Goal: Task Accomplishment & Management: Manage account settings

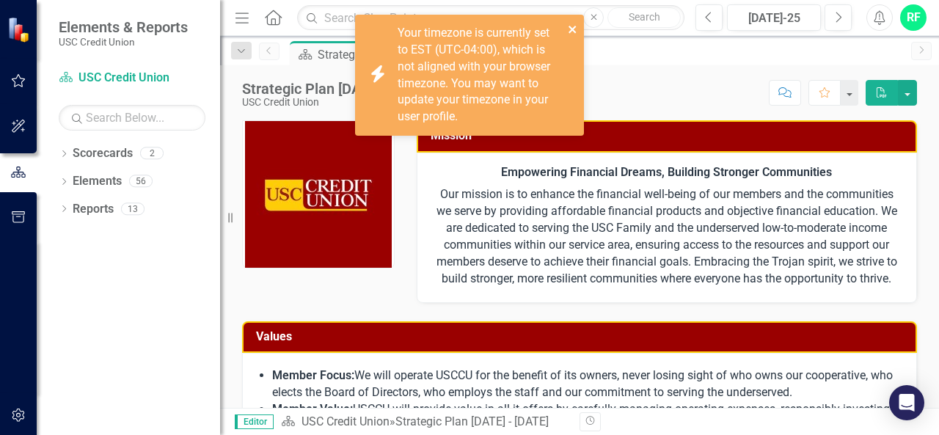
click at [571, 32] on icon "close" at bounding box center [571, 29] width 7 height 7
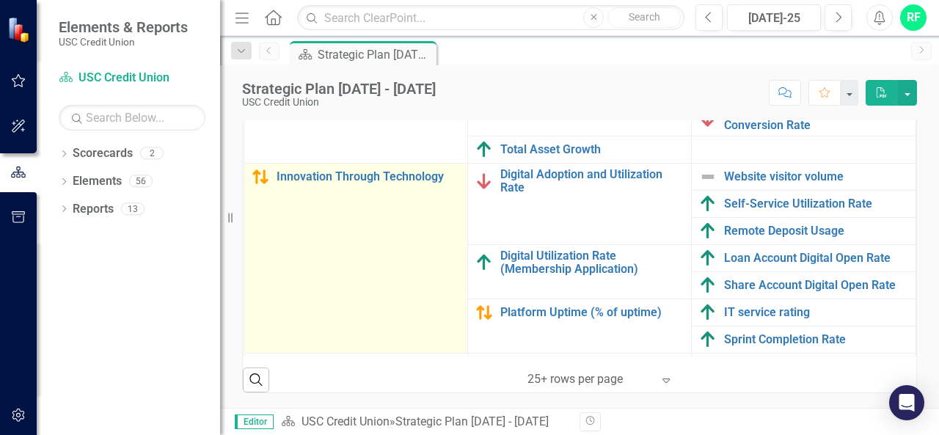
scroll to position [344, 0]
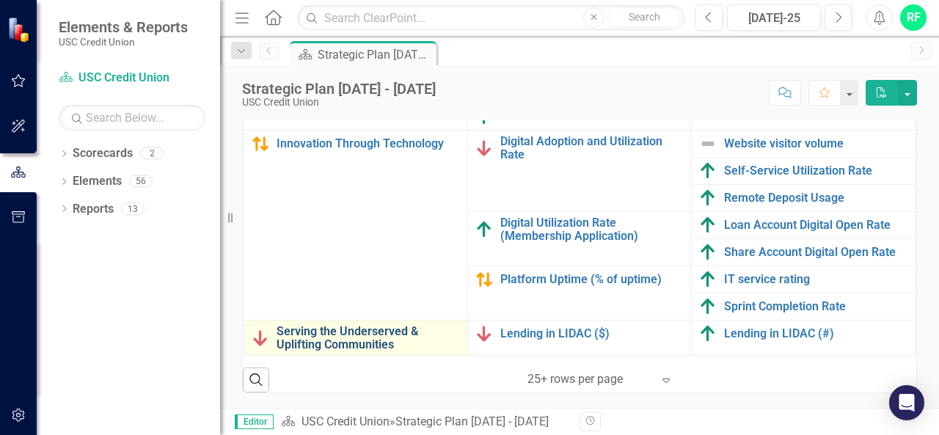
click at [375, 325] on link "Serving the Underserved & Uplifting Communities" at bounding box center [367, 338] width 183 height 26
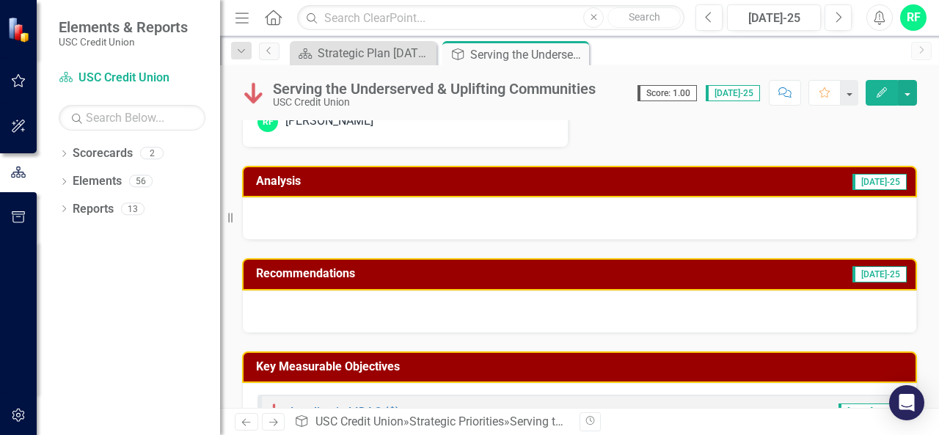
scroll to position [199, 0]
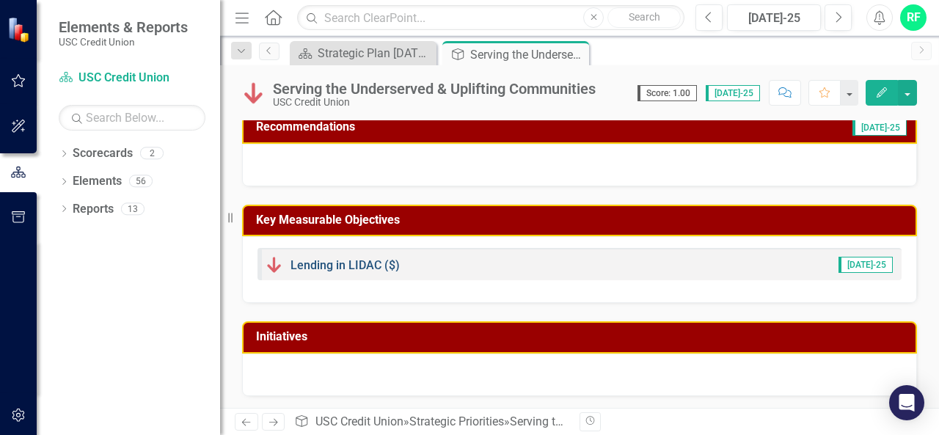
click at [348, 265] on link "Lending in LIDAC ($)" at bounding box center [344, 265] width 109 height 14
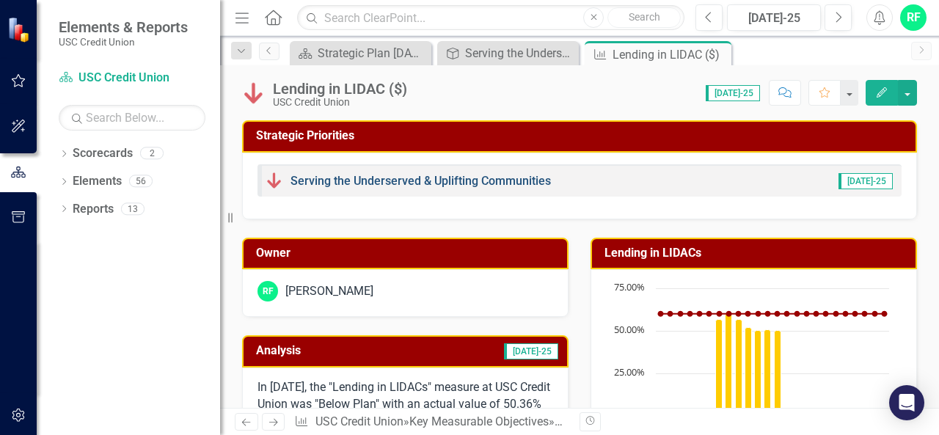
click at [361, 180] on link "Serving the Underserved & Uplifting Communities" at bounding box center [420, 181] width 260 height 14
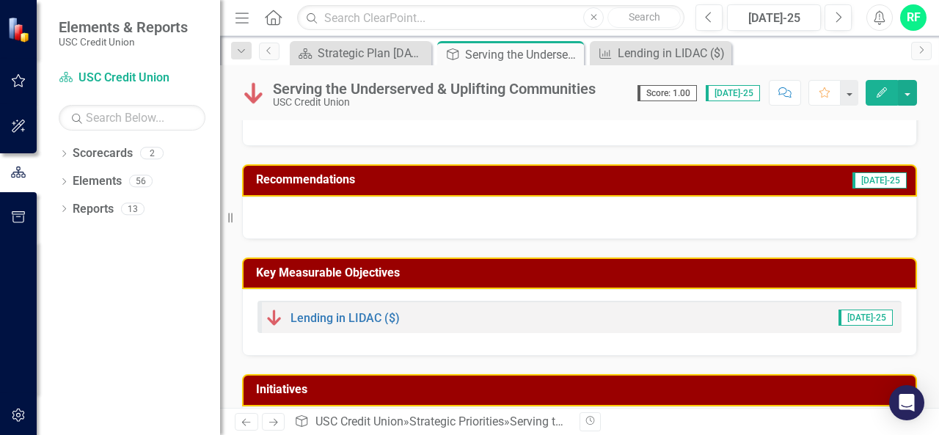
scroll to position [199, 0]
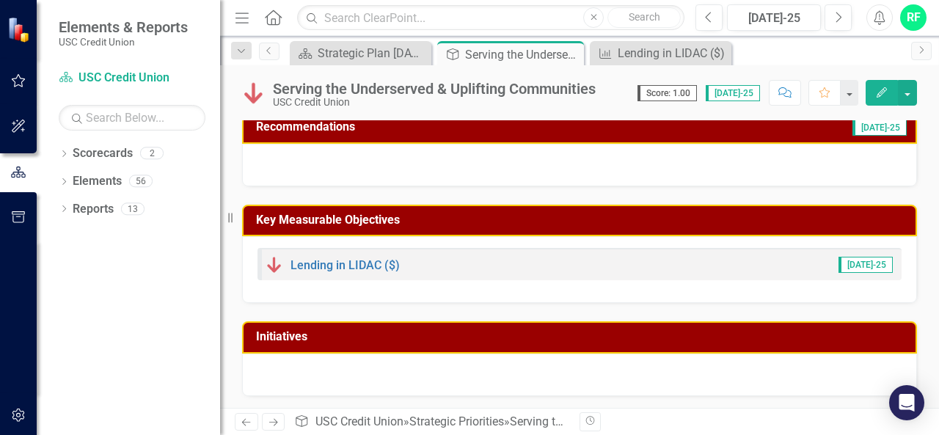
click at [324, 372] on div at bounding box center [579, 374] width 675 height 43
click at [716, 344] on td "Initiatives" at bounding box center [582, 338] width 652 height 24
click at [708, 337] on h3 "Initiatives" at bounding box center [582, 336] width 652 height 13
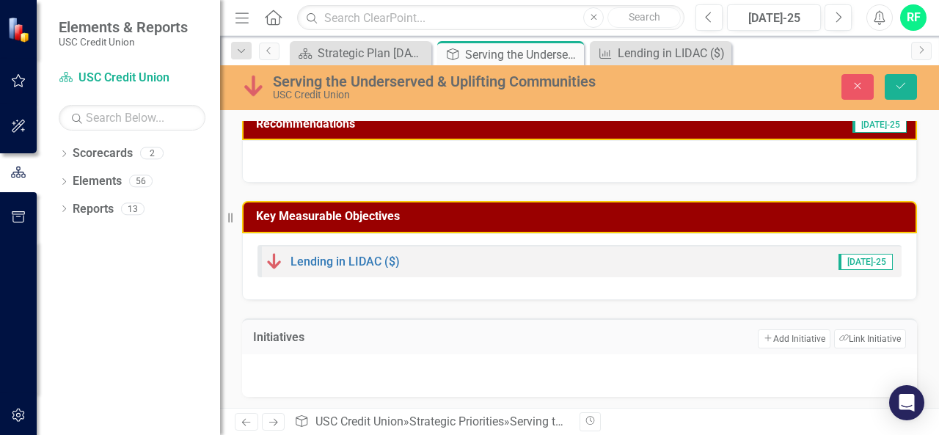
scroll to position [205, 0]
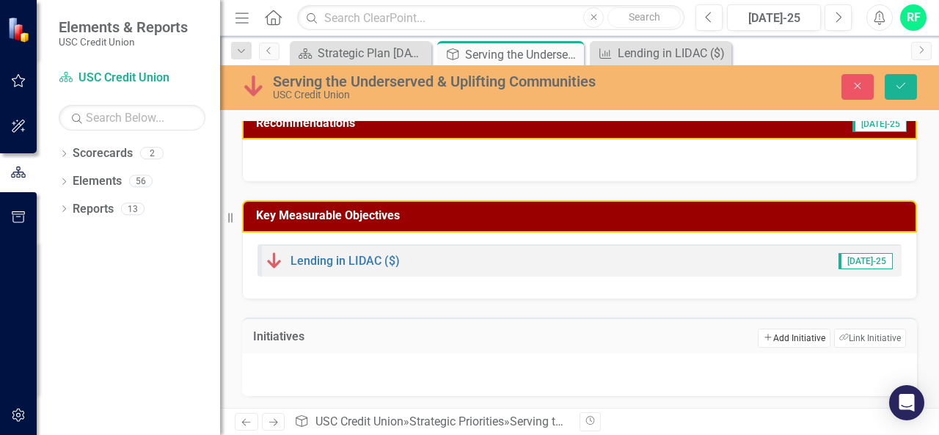
click at [785, 335] on button "Add Add Initiative" at bounding box center [793, 337] width 72 height 19
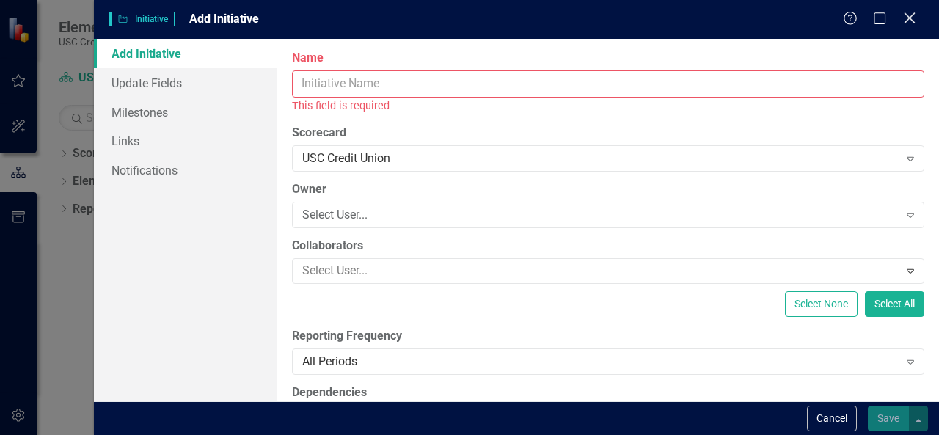
click at [907, 18] on icon at bounding box center [908, 17] width 11 height 11
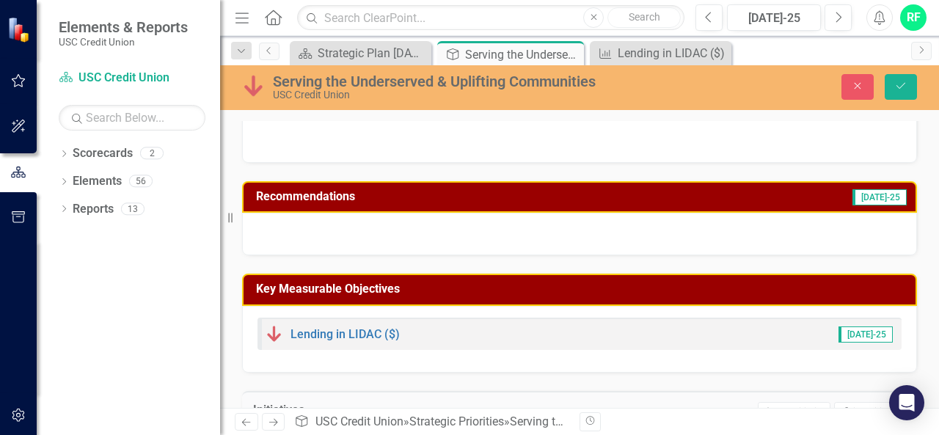
scroll to position [58, 0]
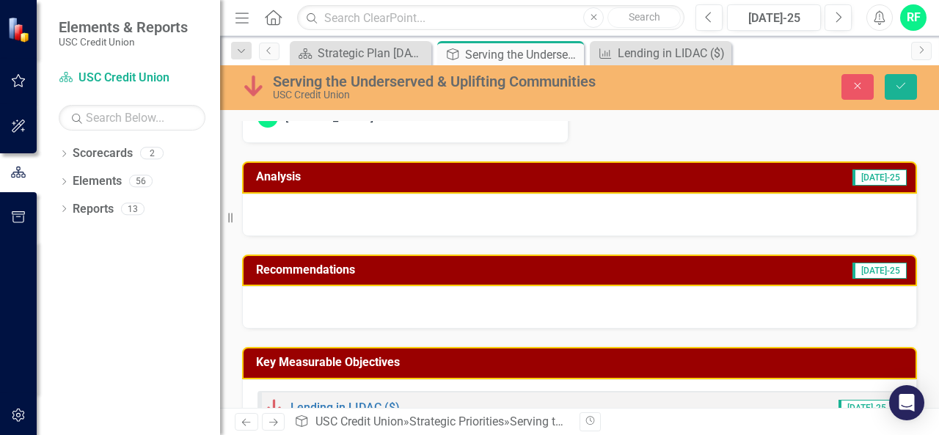
click at [377, 272] on h3 "Recommendations" at bounding box center [464, 269] width 417 height 13
click at [450, 268] on h3 "Recommendations" at bounding box center [464, 269] width 417 height 13
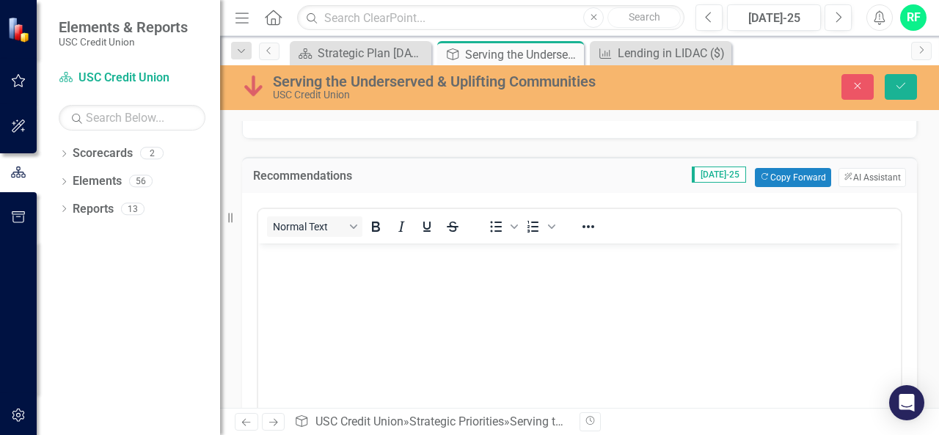
scroll to position [205, 0]
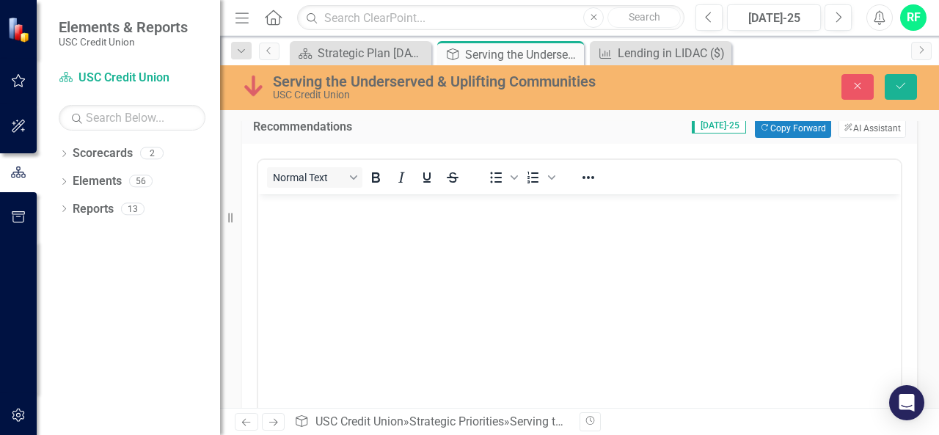
click at [286, 221] on body "Rich Text Area. Press ALT-0 for help." at bounding box center [579, 304] width 642 height 220
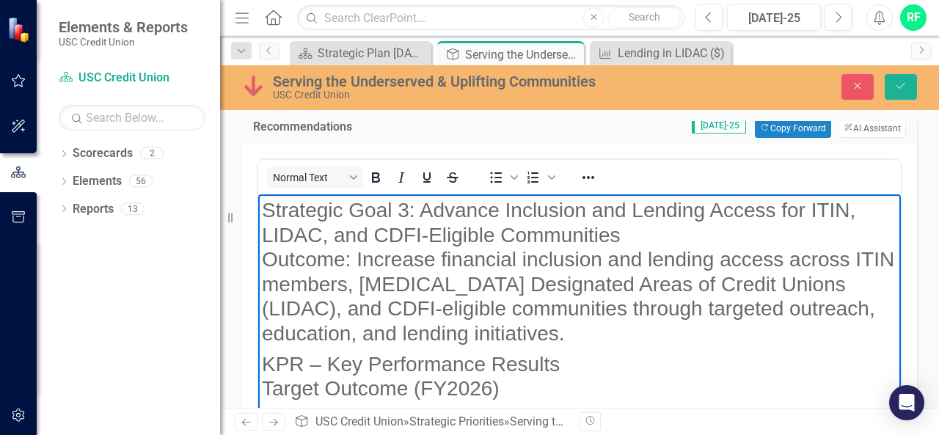
scroll to position [245, 0]
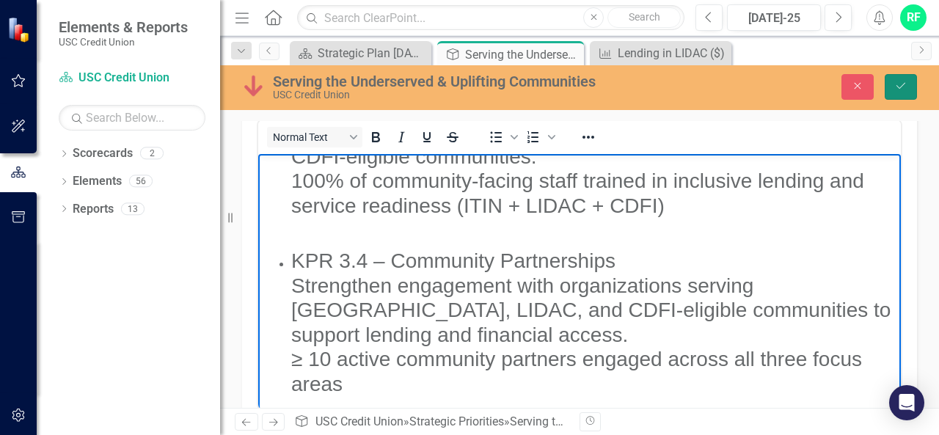
click at [900, 84] on icon "Save" at bounding box center [900, 86] width 13 height 10
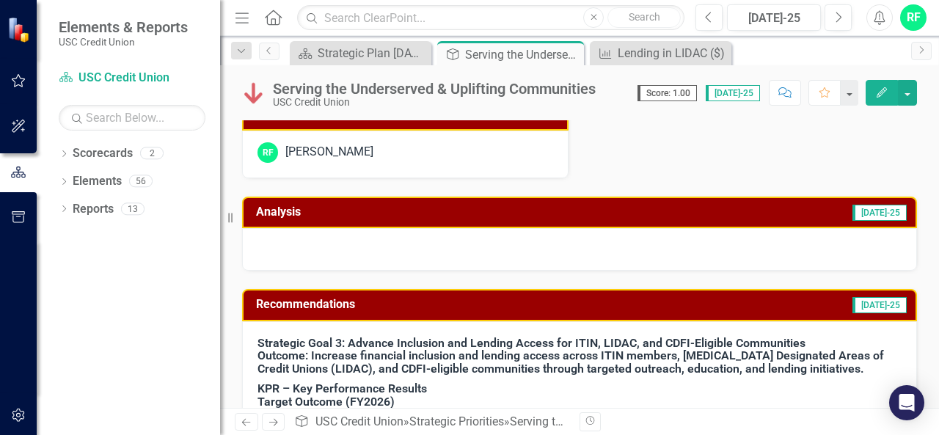
scroll to position [0, 0]
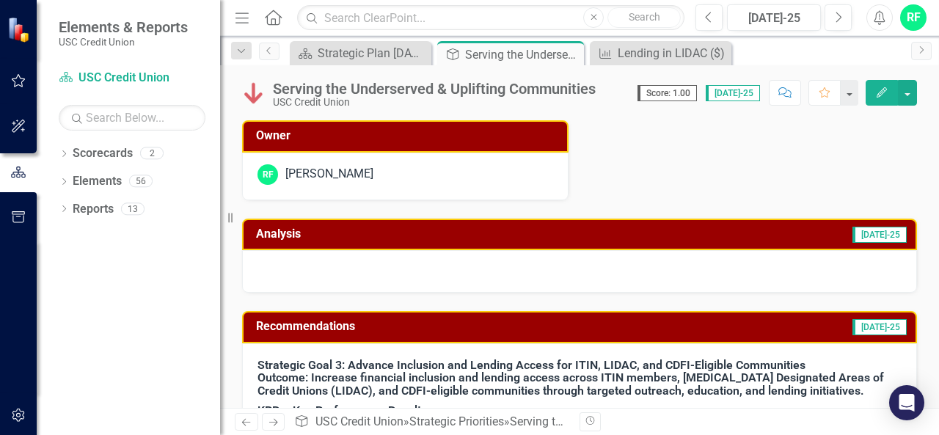
click at [349, 235] on h3 "Analysis" at bounding box center [401, 233] width 290 height 13
click at [276, 238] on h3 "Analysis" at bounding box center [401, 233] width 290 height 13
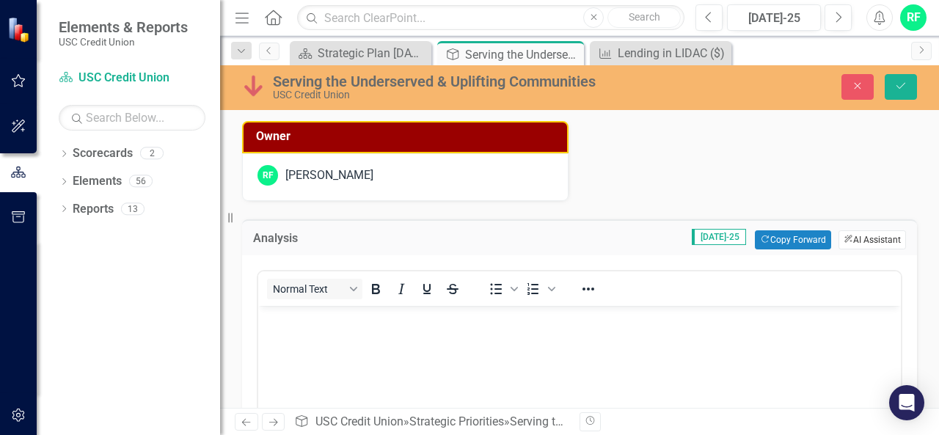
click at [845, 237] on button "ClearPoint AI AI Assistant" at bounding box center [871, 239] width 67 height 19
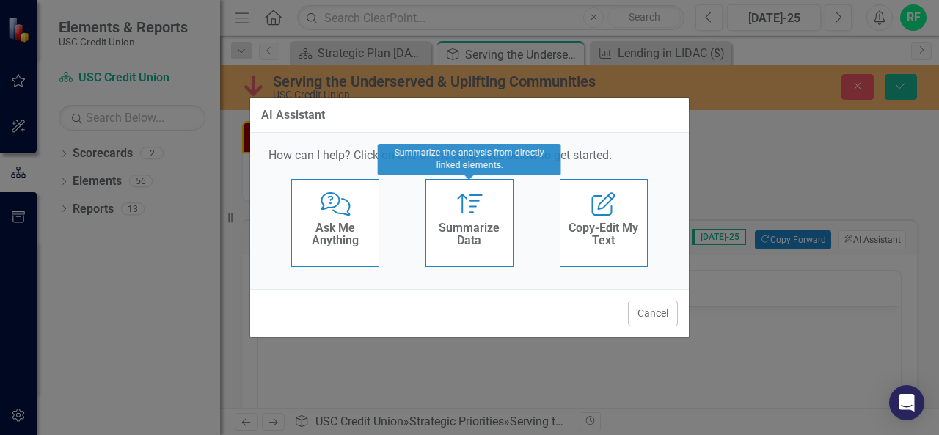
click at [467, 211] on icon "Summarize" at bounding box center [470, 203] width 30 height 23
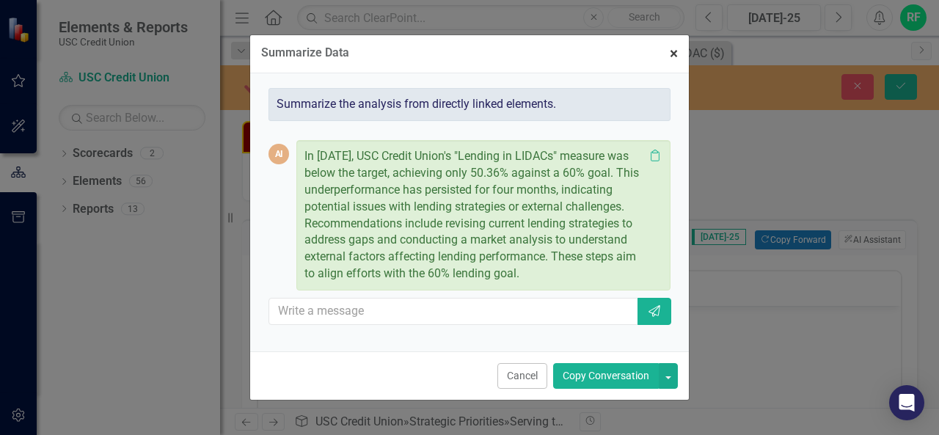
click at [673, 51] on span "×" at bounding box center [673, 54] width 8 height 18
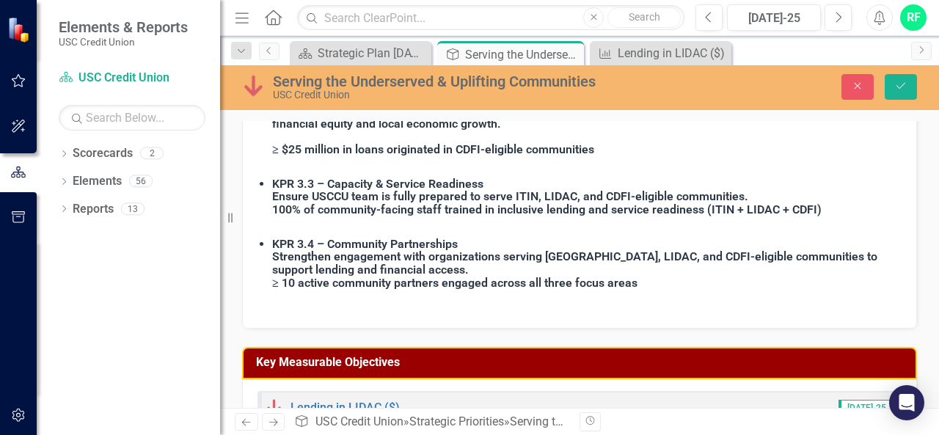
scroll to position [877, 0]
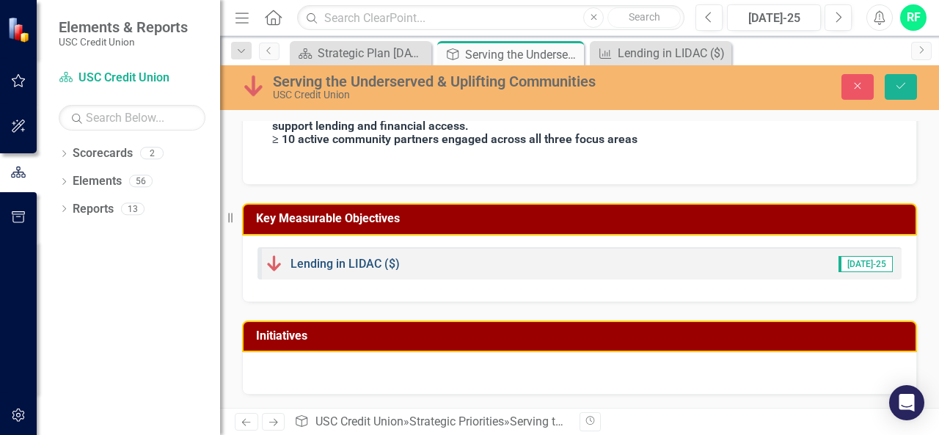
click at [334, 262] on link "Lending in LIDAC ($)" at bounding box center [344, 264] width 109 height 14
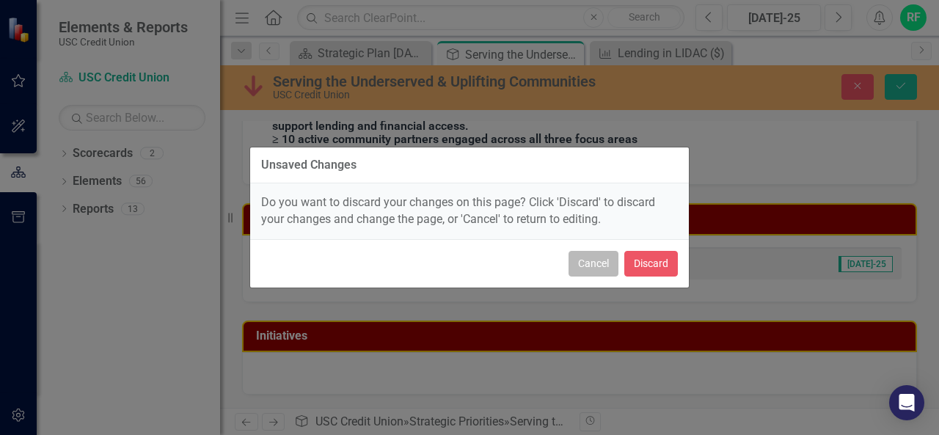
click at [587, 262] on button "Cancel" at bounding box center [593, 264] width 50 height 26
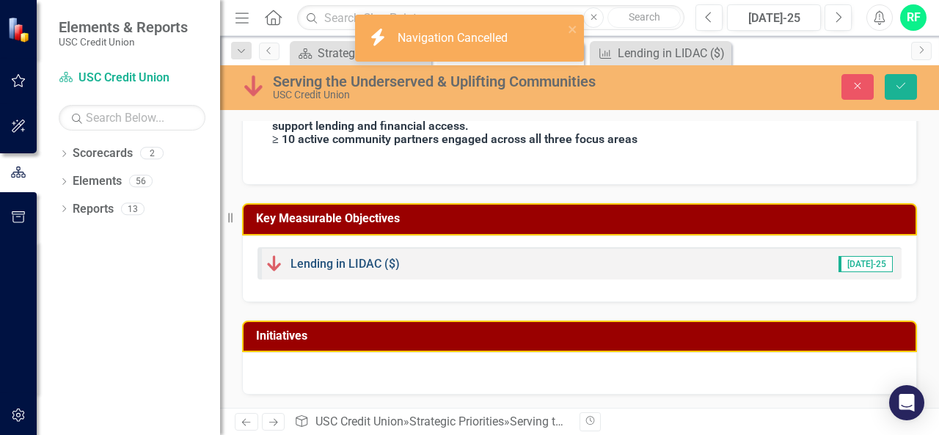
click at [360, 260] on link "Lending in LIDAC ($)" at bounding box center [344, 264] width 109 height 14
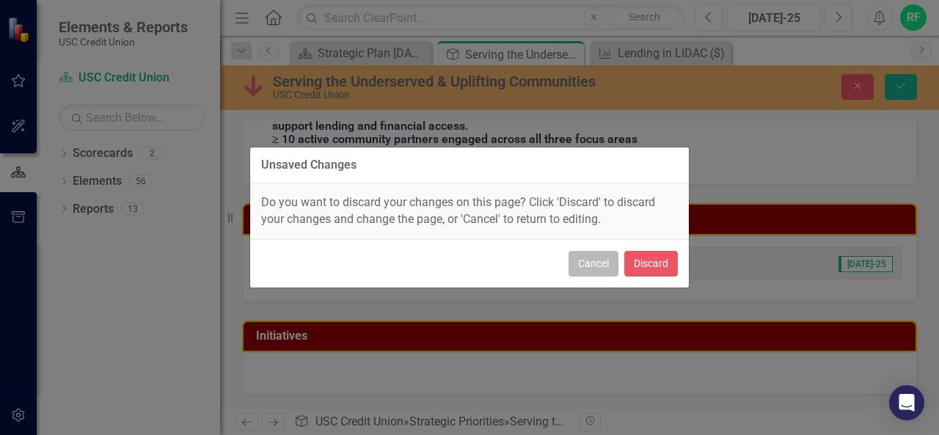
click at [590, 262] on button "Cancel" at bounding box center [593, 264] width 50 height 26
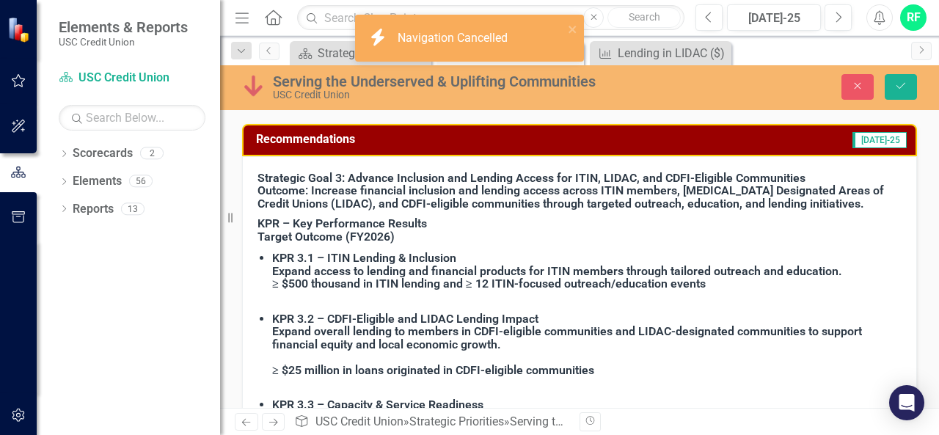
scroll to position [510, 0]
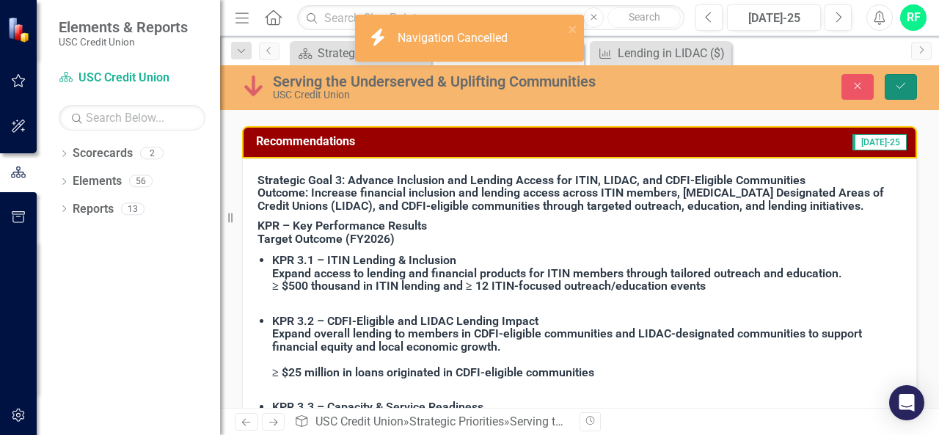
click at [897, 83] on icon "Save" at bounding box center [900, 86] width 13 height 10
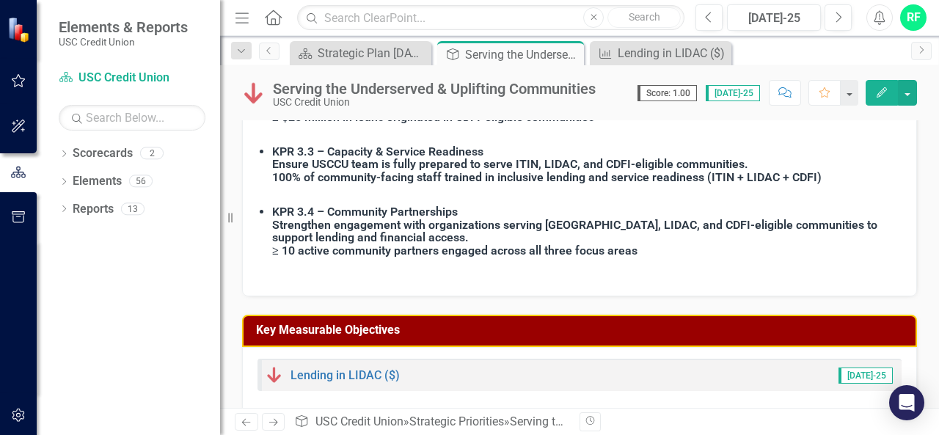
scroll to position [552, 0]
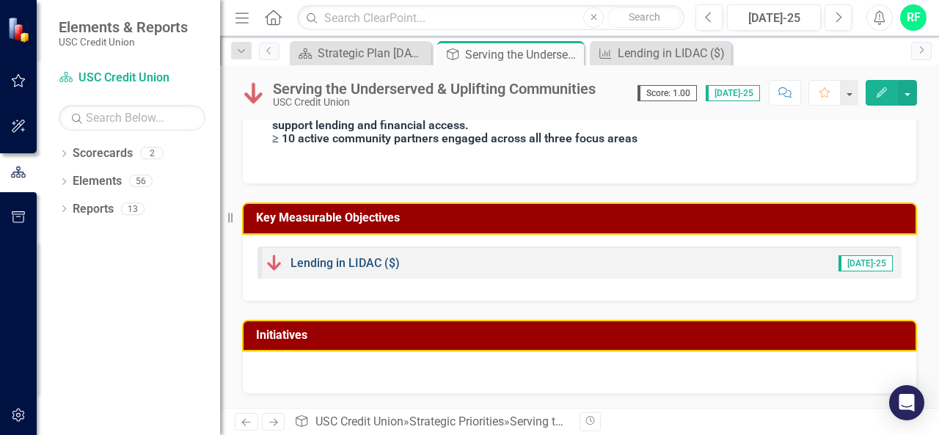
click at [346, 260] on link "Lending in LIDAC ($)" at bounding box center [344, 263] width 109 height 14
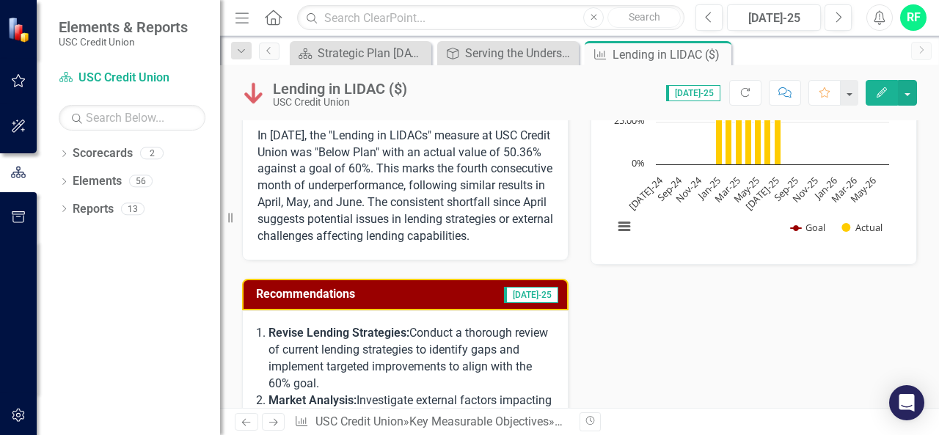
scroll to position [220, 0]
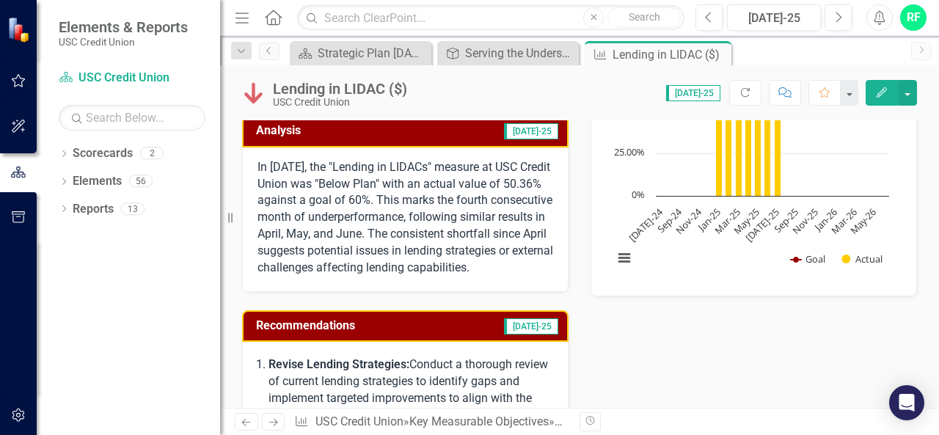
drag, startPoint x: 255, startPoint y: 165, endPoint x: 402, endPoint y: 257, distance: 173.3
click at [345, 253] on div "In [DATE], the "Lending in LIDACs" measure at USC Credit Union was "Below Plan"…" at bounding box center [405, 219] width 326 height 144
drag, startPoint x: 334, startPoint y: 284, endPoint x: 275, endPoint y: 279, distance: 59.6
click at [275, 276] on p "In [DATE], the "Lending in LIDACs" measure at USC Credit Union was "Below Plan"…" at bounding box center [404, 217] width 295 height 117
click at [447, 130] on td "[DATE]-25" at bounding box center [475, 132] width 169 height 24
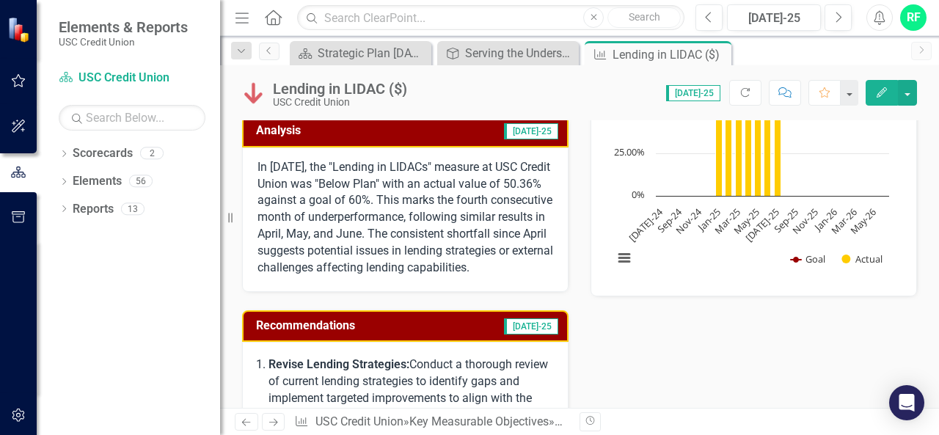
click at [447, 130] on td "[DATE]-25" at bounding box center [475, 132] width 169 height 24
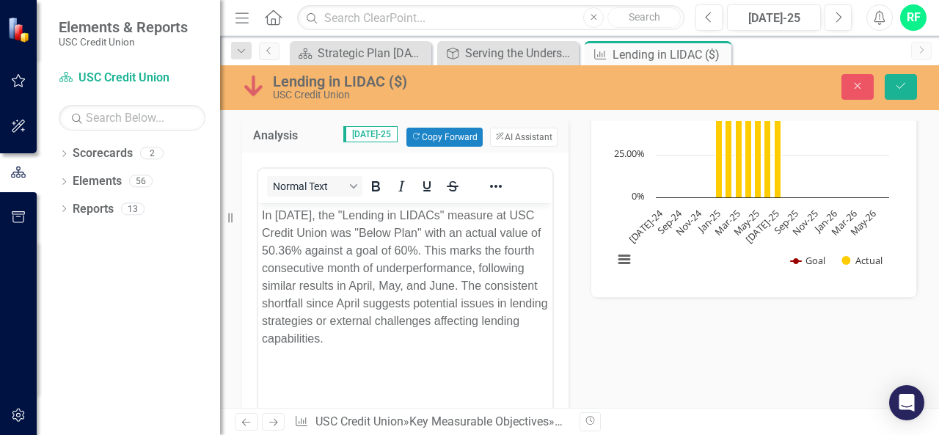
scroll to position [0, 0]
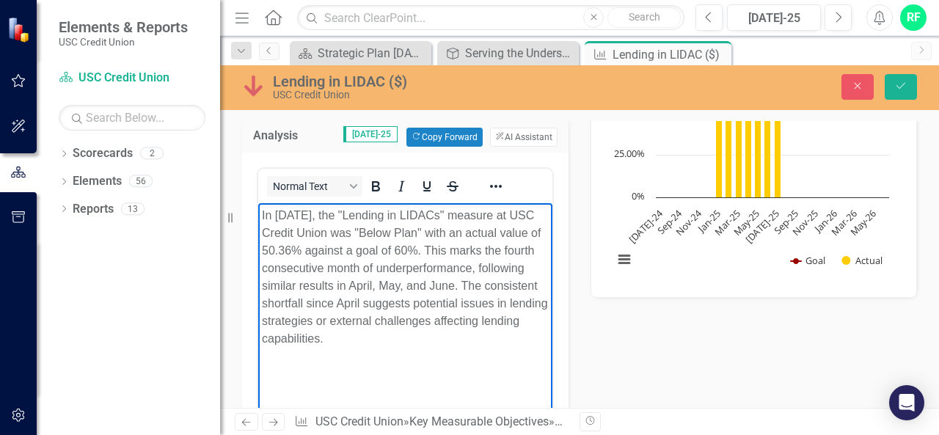
drag, startPoint x: 258, startPoint y: 213, endPoint x: 422, endPoint y: 341, distance: 208.0
click at [422, 341] on body "In [DATE], the "Lending in LIDACs" measure at USC Credit Union was "Below Plan"…" at bounding box center [405, 312] width 294 height 220
copy p "In [DATE], the "Lending in LIDACs" measure at USC Credit Union was "Below Plan"…"
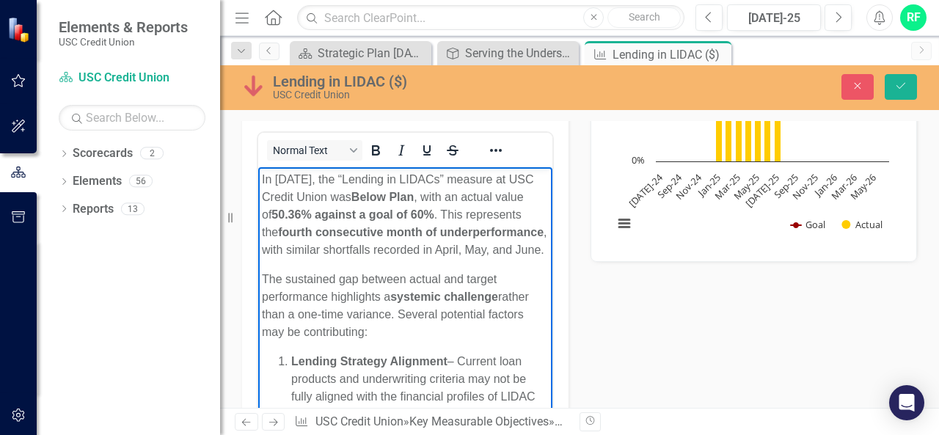
scroll to position [1035, 0]
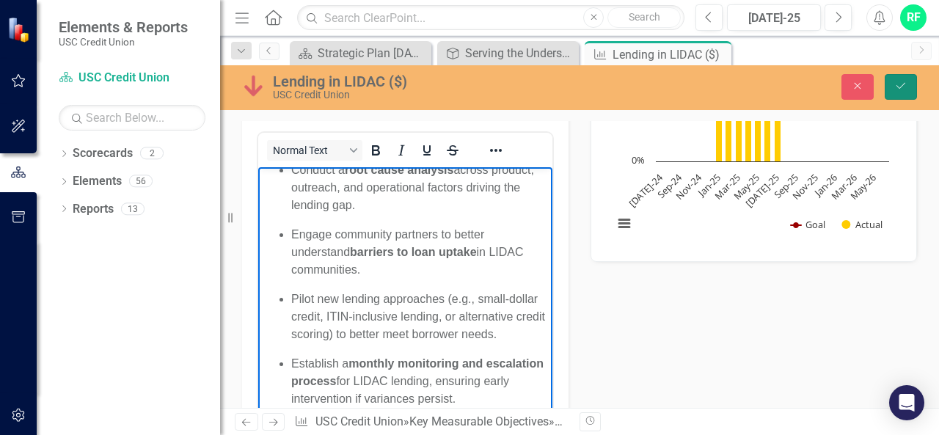
click at [900, 84] on icon "Save" at bounding box center [900, 86] width 13 height 10
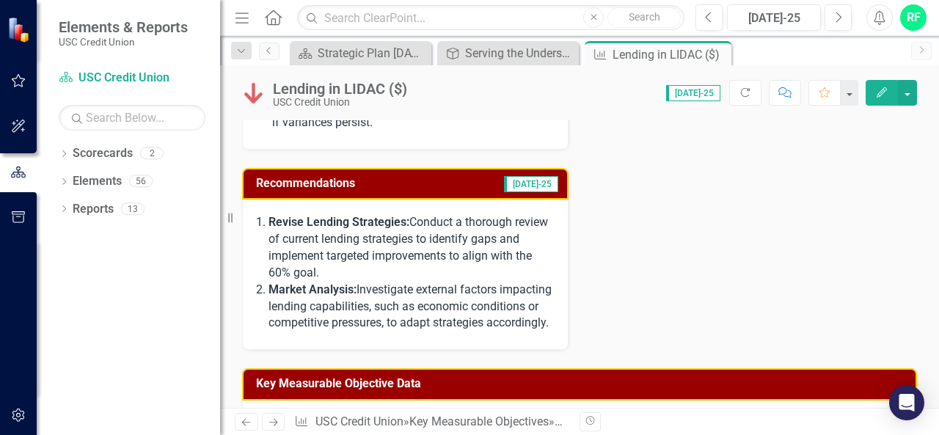
scroll to position [1246, 0]
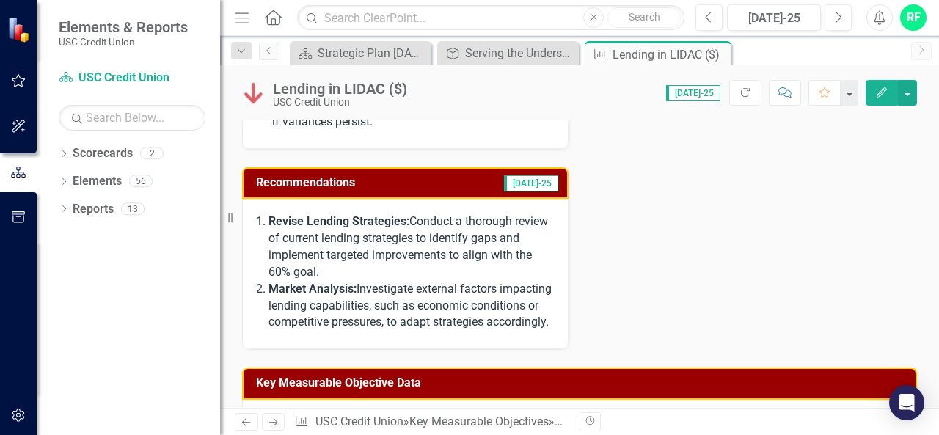
click at [474, 172] on td "[DATE]-25" at bounding box center [504, 184] width 109 height 24
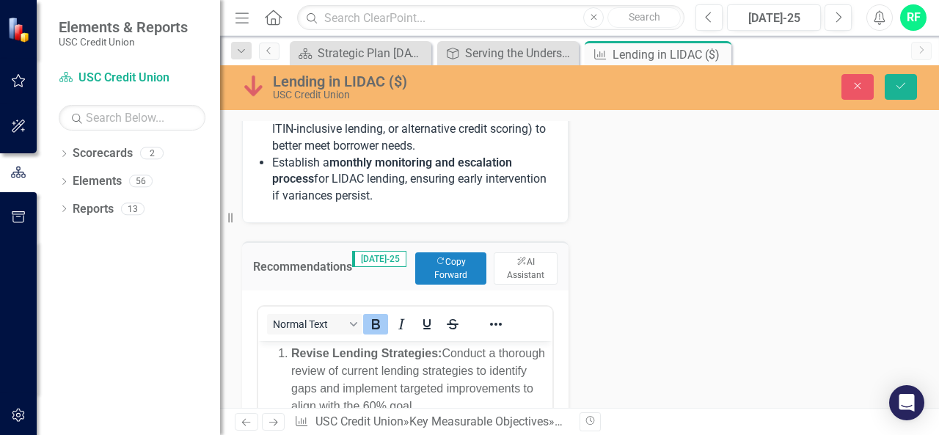
scroll to position [1320, 0]
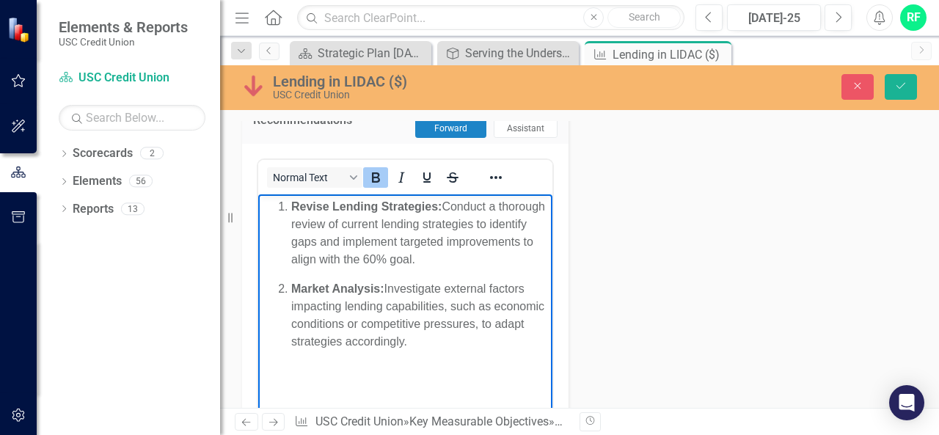
drag, startPoint x: 270, startPoint y: 207, endPoint x: 454, endPoint y: 363, distance: 240.9
click at [454, 363] on body "Revise Lending Strategies: Conduct a thorough review of current lending strateg…" at bounding box center [405, 304] width 294 height 220
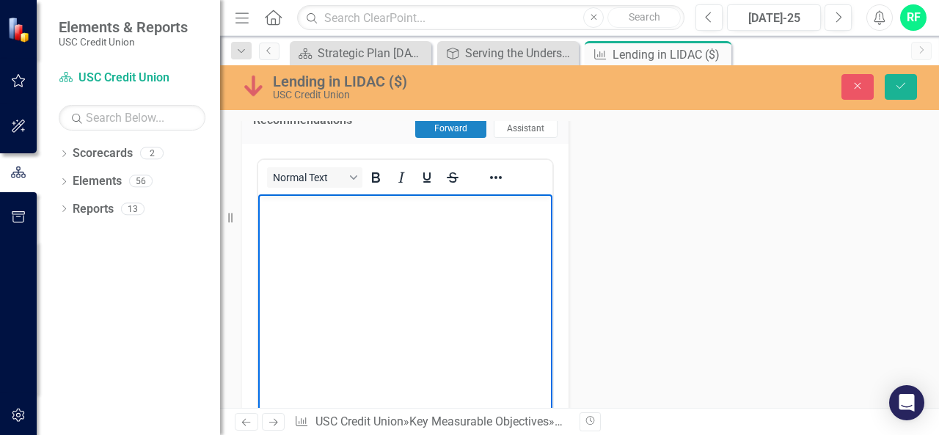
click at [271, 213] on p "Rich Text Area. Press ALT-0 for help." at bounding box center [405, 207] width 287 height 18
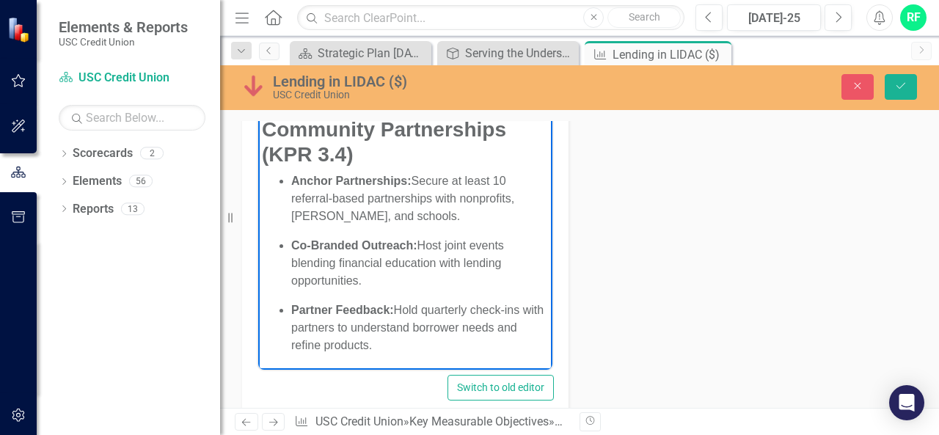
scroll to position [1466, 0]
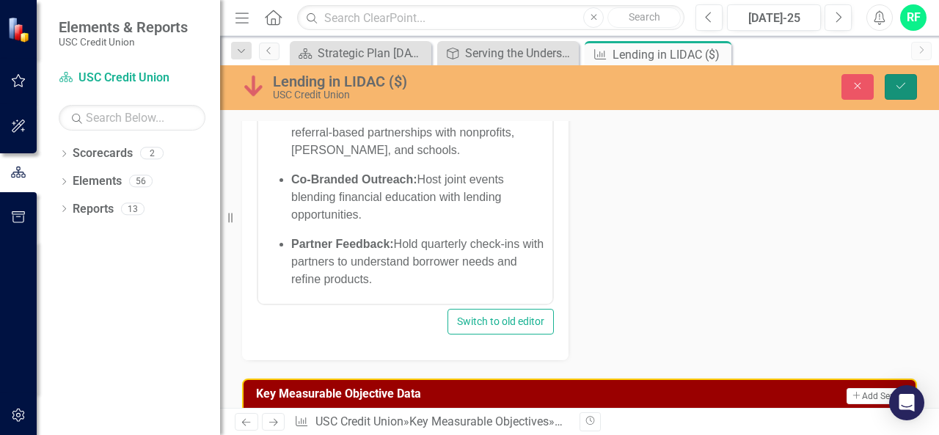
click at [901, 83] on icon "Save" at bounding box center [900, 86] width 13 height 10
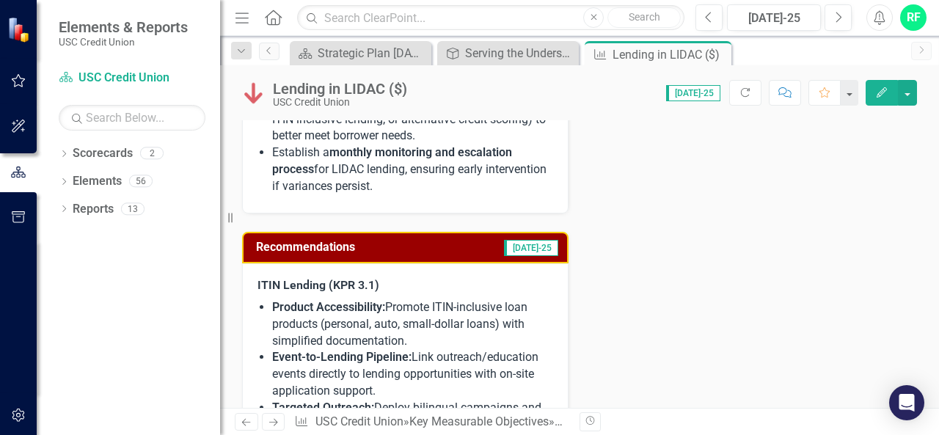
scroll to position [1173, 0]
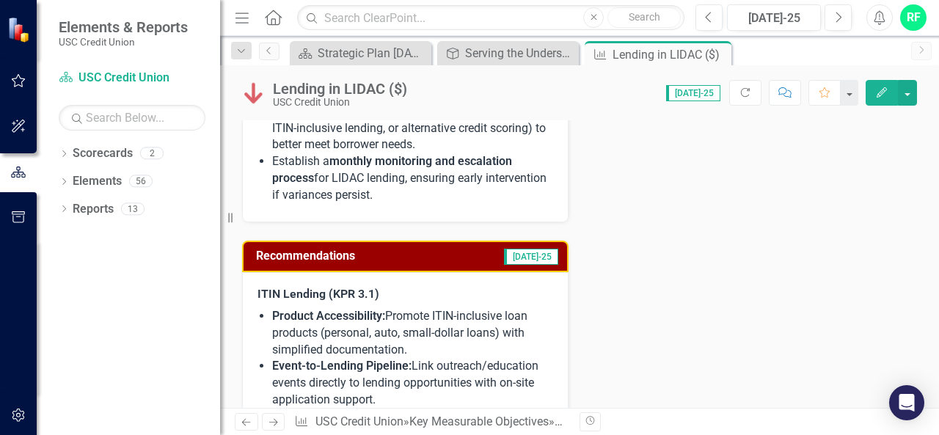
click at [450, 249] on h3 "Recommendations" at bounding box center [353, 255] width 194 height 13
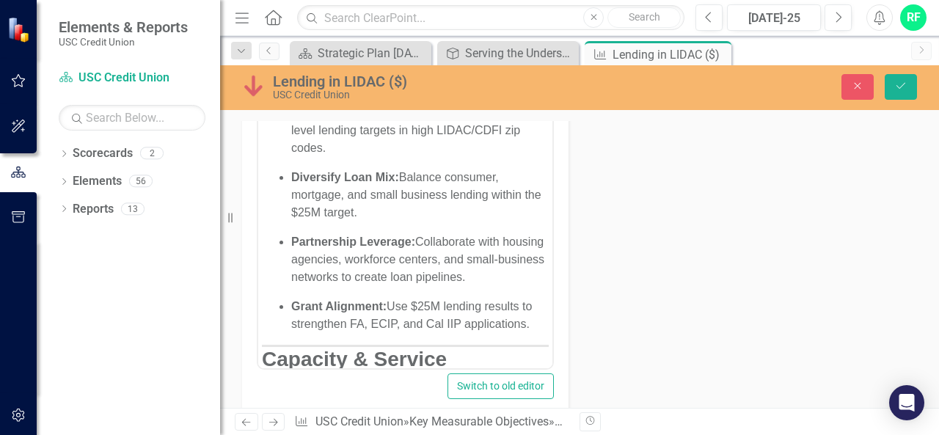
scroll to position [1406, 0]
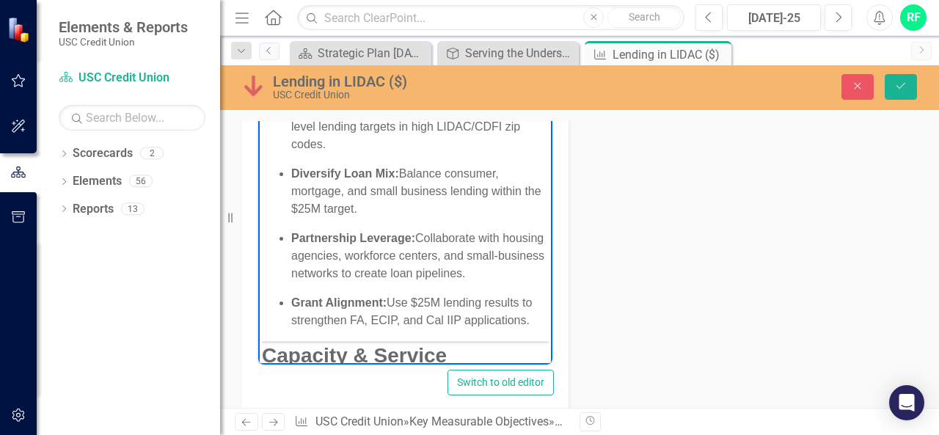
drag, startPoint x: 492, startPoint y: 191, endPoint x: 377, endPoint y: 206, distance: 116.0
click at [377, 206] on p "Diversify Loan Mix: Balance consumer, mortgage, and small business lending with…" at bounding box center [419, 191] width 257 height 53
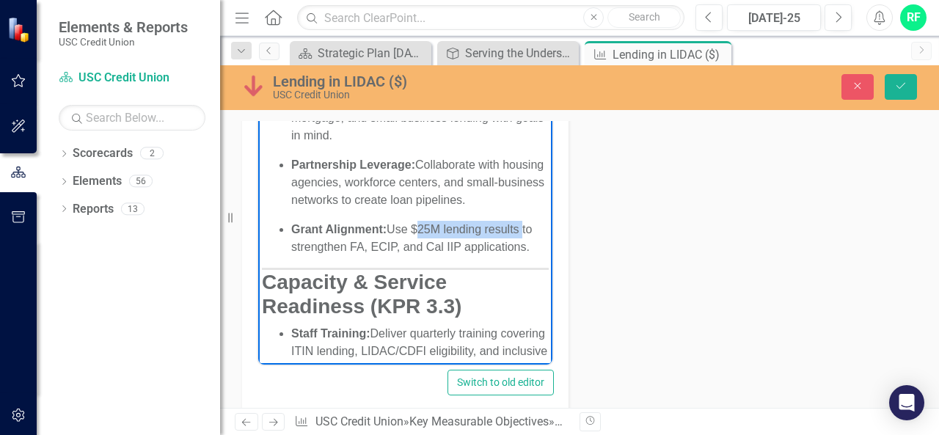
drag, startPoint x: 414, startPoint y: 247, endPoint x: 521, endPoint y: 249, distance: 107.1
click at [521, 249] on p "Grant Alignment: Use $25M lending results to strengthen FA, ECIP, and Cal IIP a…" at bounding box center [419, 238] width 257 height 35
drag, startPoint x: 292, startPoint y: 266, endPoint x: 344, endPoint y: 264, distance: 52.1
click at [344, 256] on p "Grant Alignment: Use lending goals to strengthen FA, ECIP, and Cal IIP applicat…" at bounding box center [419, 238] width 257 height 35
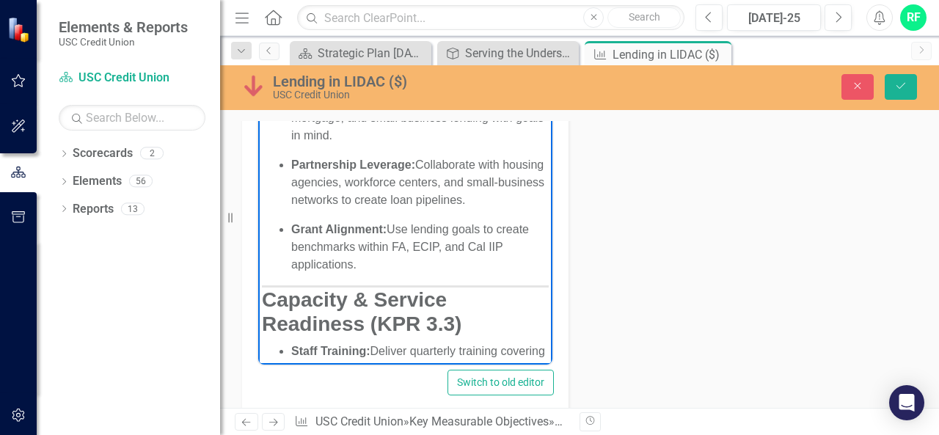
drag, startPoint x: 286, startPoint y: 281, endPoint x: 362, endPoint y: 279, distance: 76.3
click at [362, 273] on ul "Neighborhood-Focused Growth: Set branch-level lending targets in high LIDAC/CDF…" at bounding box center [405, 150] width 287 height 246
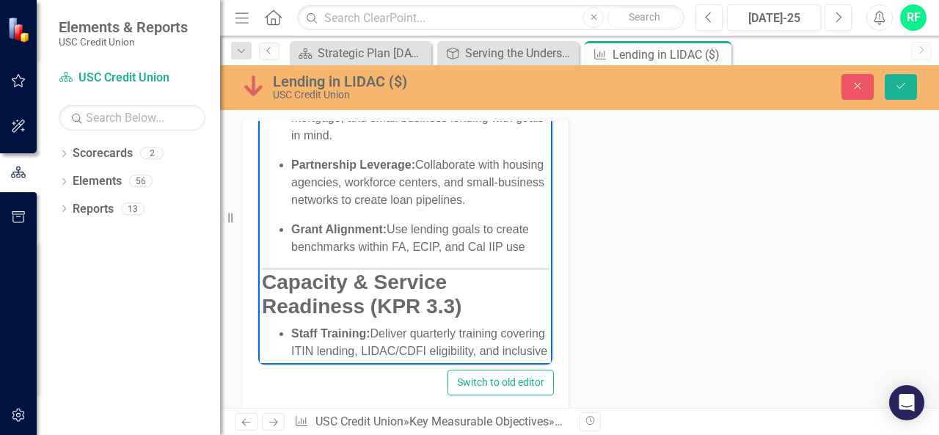
drag, startPoint x: 293, startPoint y: 248, endPoint x: 524, endPoint y: 268, distance: 231.9
click at [524, 256] on p "Grant Alignment: Use lending goals to create benchmarks within FA, ECIP, and Ca…" at bounding box center [419, 238] width 257 height 35
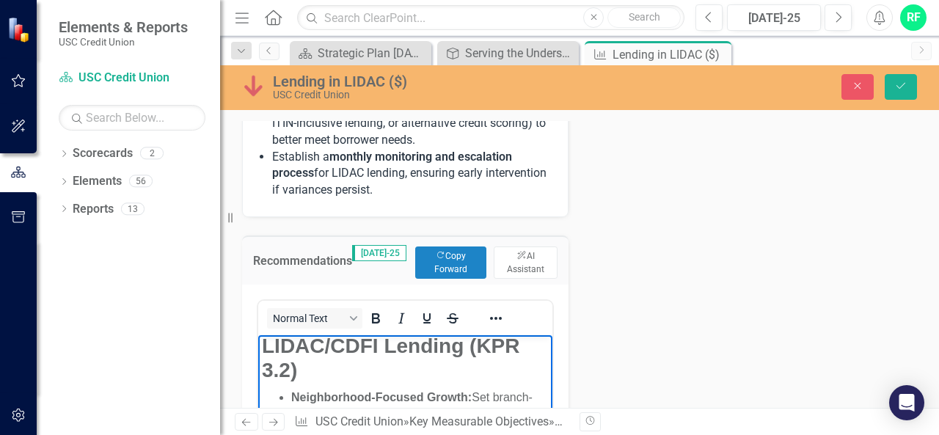
scroll to position [1112, 0]
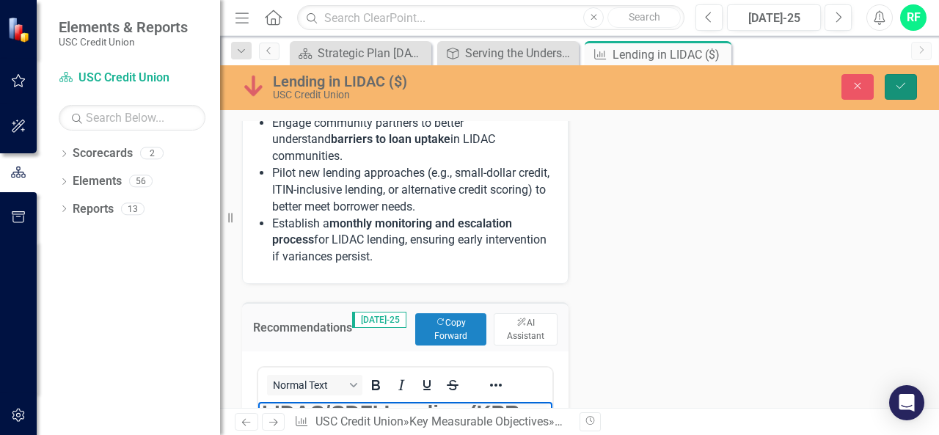
click at [892, 84] on button "Save" at bounding box center [900, 87] width 32 height 26
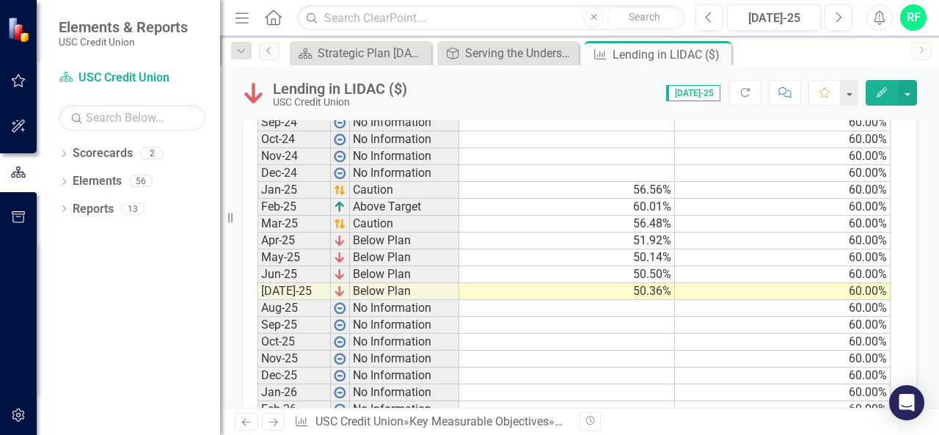
scroll to position [2296, 0]
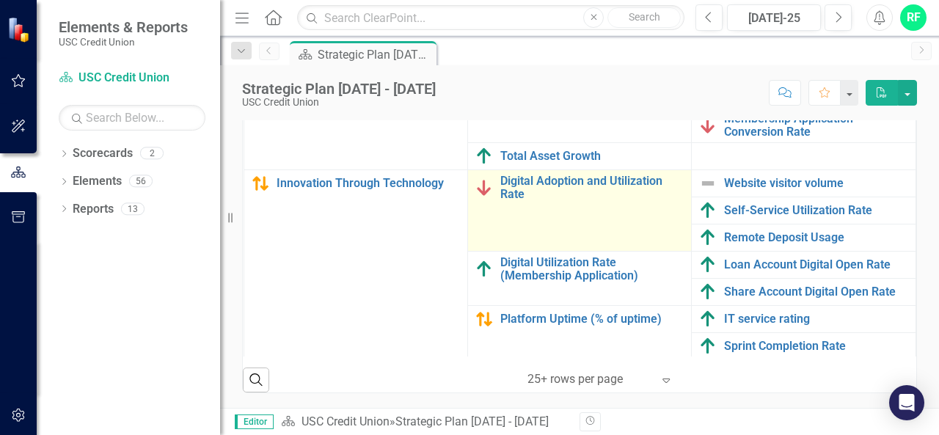
scroll to position [344, 0]
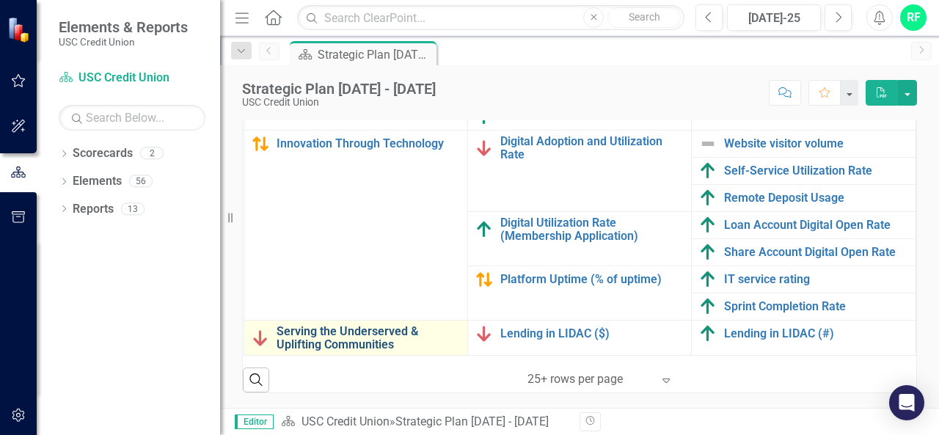
click at [386, 334] on link "Serving the Underserved & Uplifting Communities" at bounding box center [367, 338] width 183 height 26
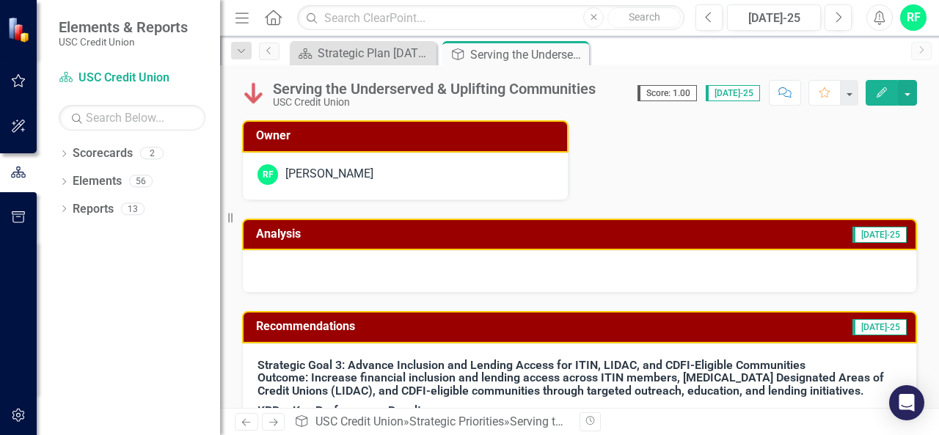
click at [546, 239] on td "Analysis" at bounding box center [401, 236] width 290 height 24
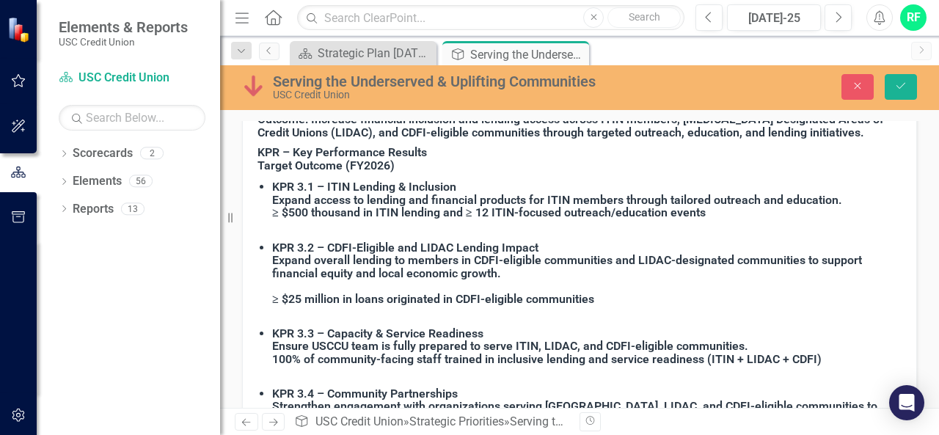
scroll to position [364, 0]
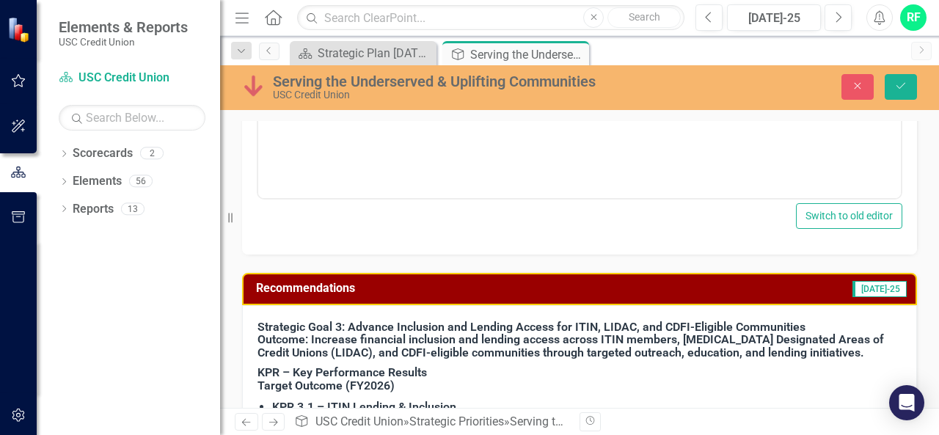
click at [718, 287] on td "[DATE]-25" at bounding box center [790, 290] width 235 height 24
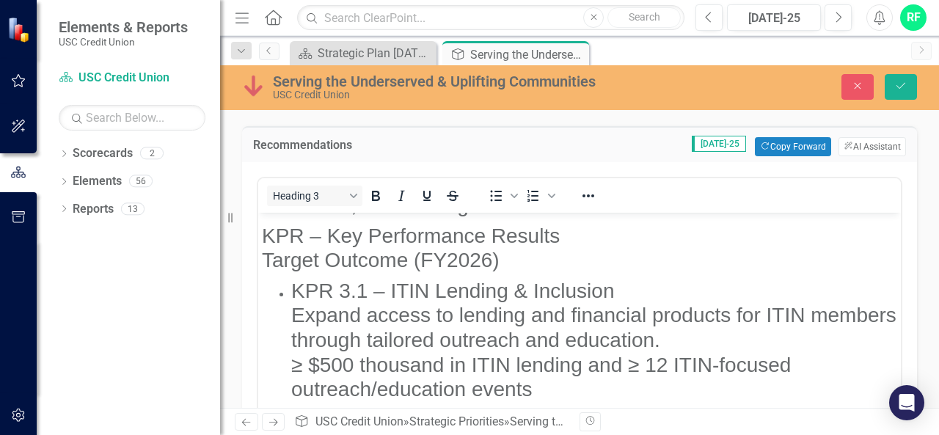
scroll to position [0, 0]
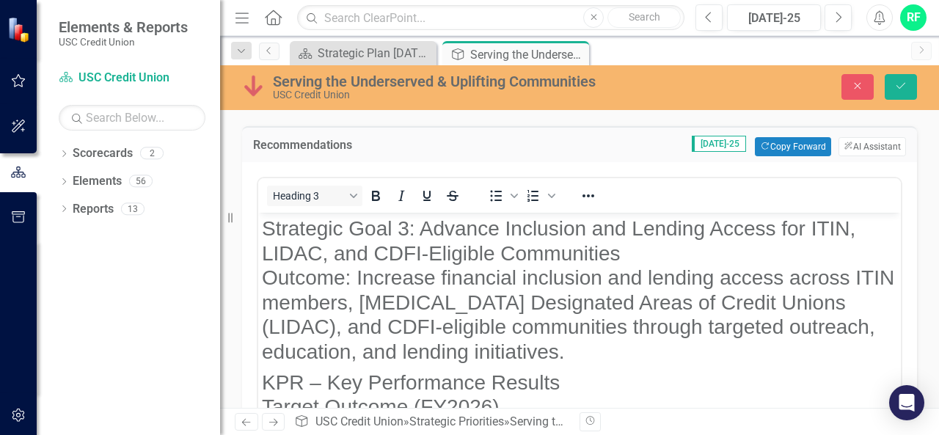
click at [415, 227] on h3 "Strategic Goal 3: Advance Inclusion and Lending Access for ITIN, LIDAC, and CDF…" at bounding box center [579, 290] width 635 height 148
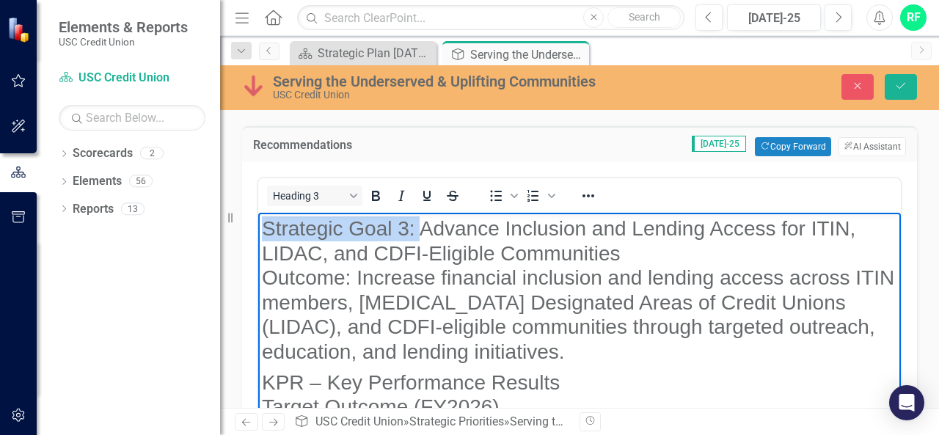
drag, startPoint x: 415, startPoint y: 227, endPoint x: 286, endPoint y: 229, distance: 129.1
click at [286, 229] on h3 "Strategic Goal 3: Advance Inclusion and Lending Access for ITIN, LIDAC, and CDF…" at bounding box center [579, 290] width 635 height 148
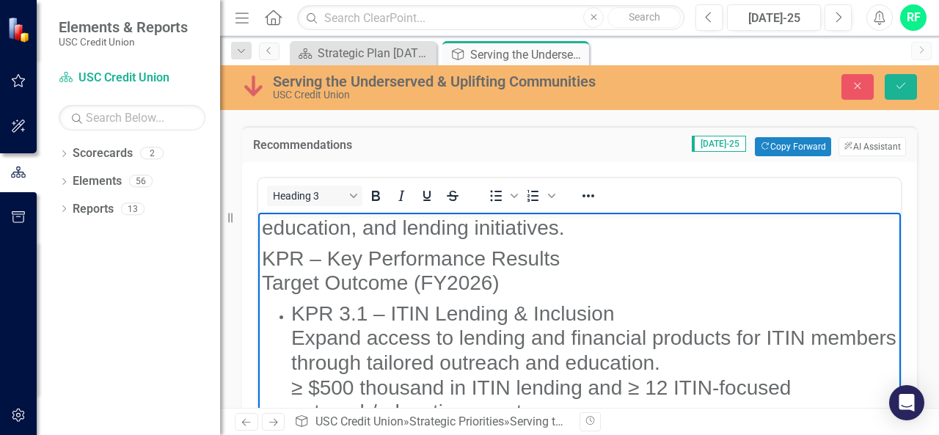
scroll to position [147, 0]
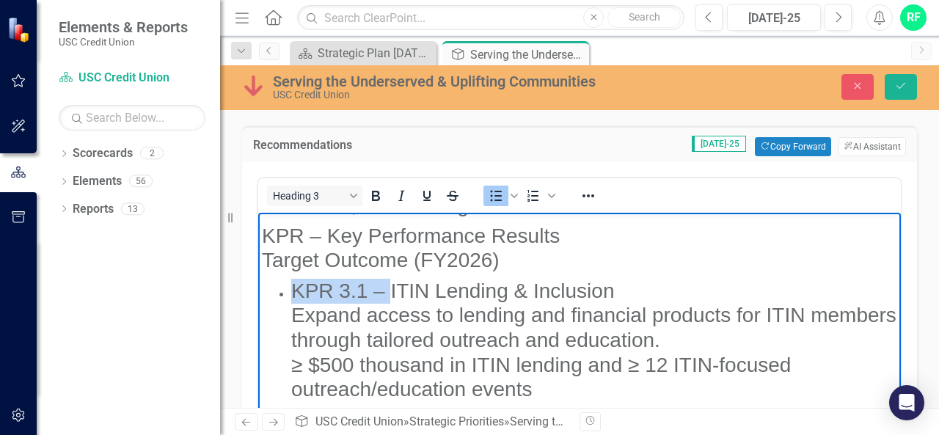
drag, startPoint x: 289, startPoint y: 287, endPoint x: 389, endPoint y: 287, distance: 99.7
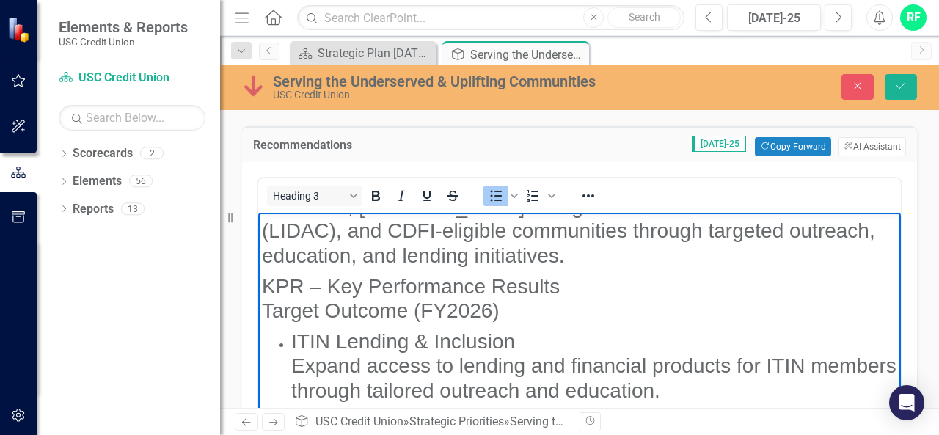
scroll to position [73, 0]
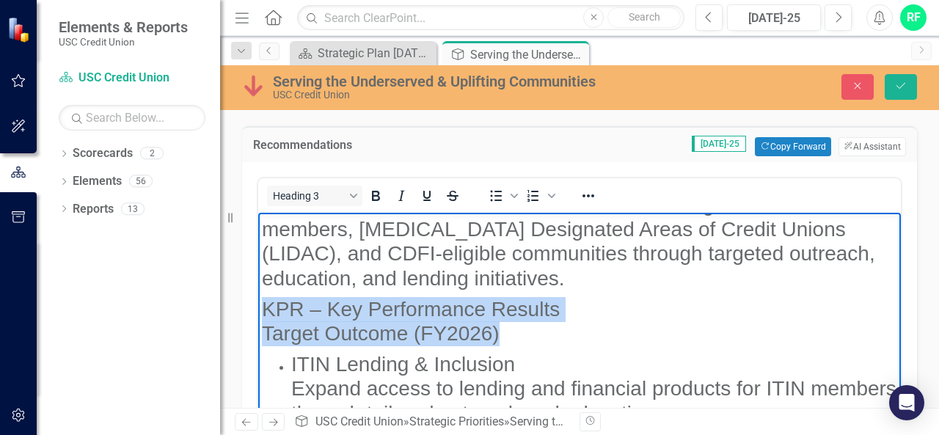
drag, startPoint x: 264, startPoint y: 306, endPoint x: 504, endPoint y: 336, distance: 242.3
click at [504, 336] on h3 "KPR – Key Performance Results Target Outcome (FY2026)" at bounding box center [579, 321] width 635 height 49
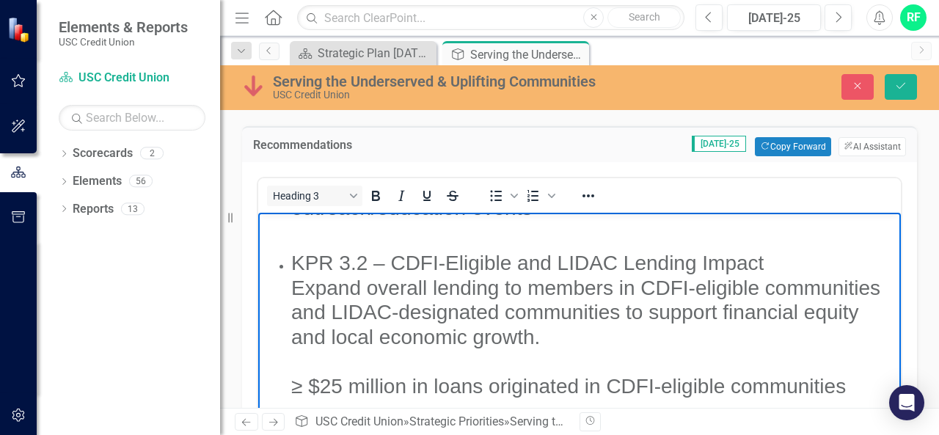
scroll to position [293, 0]
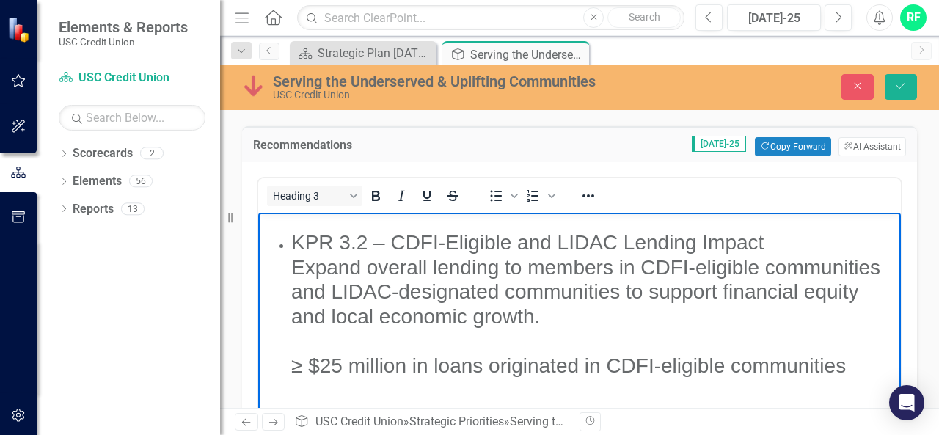
click at [396, 242] on h3 "KPR 3.2 – CDFI-Eligible and LIDAC Lending Impact Expand overall lending to memb…" at bounding box center [594, 316] width 606 height 172
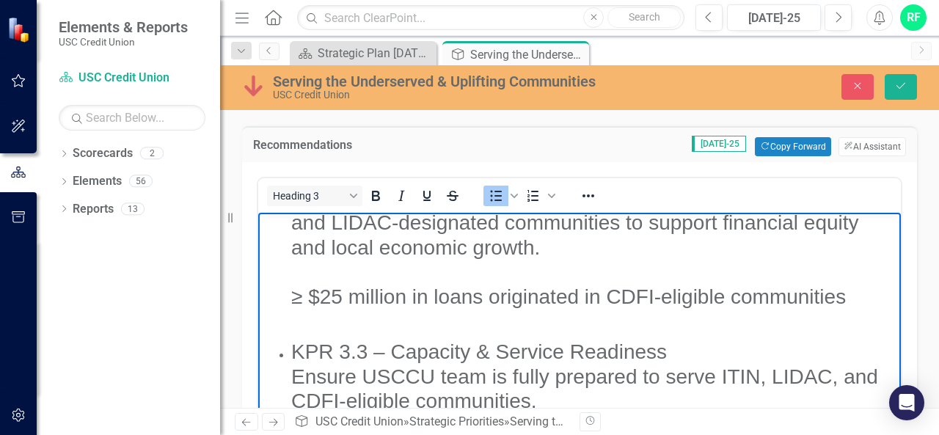
scroll to position [440, 0]
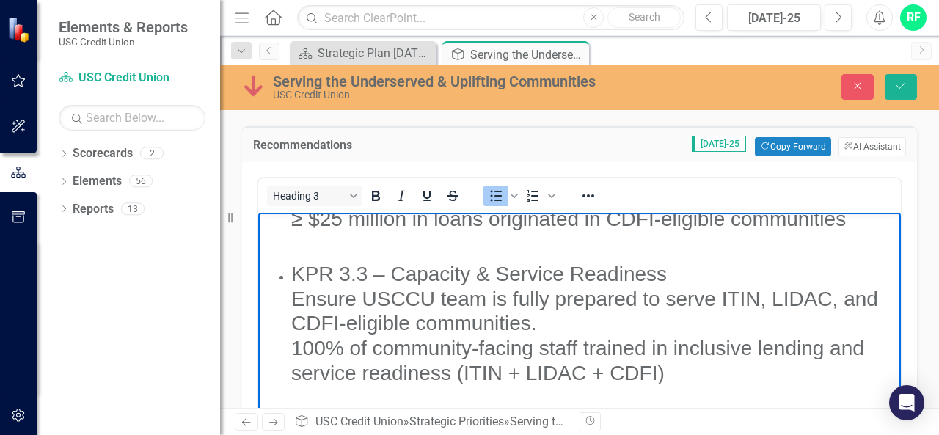
click at [394, 271] on h3 "KPR 3.3 – Capacity & Service Readiness Ensure USCCU team is fully prepared to s…" at bounding box center [594, 336] width 606 height 148
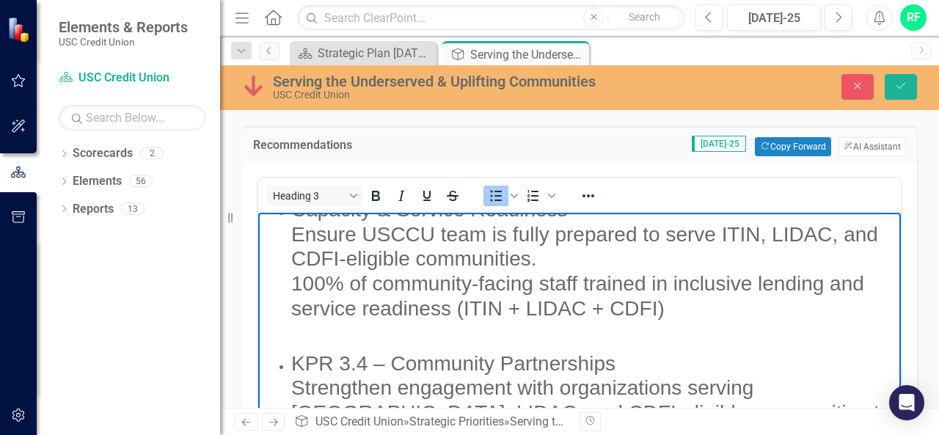
scroll to position [579, 0]
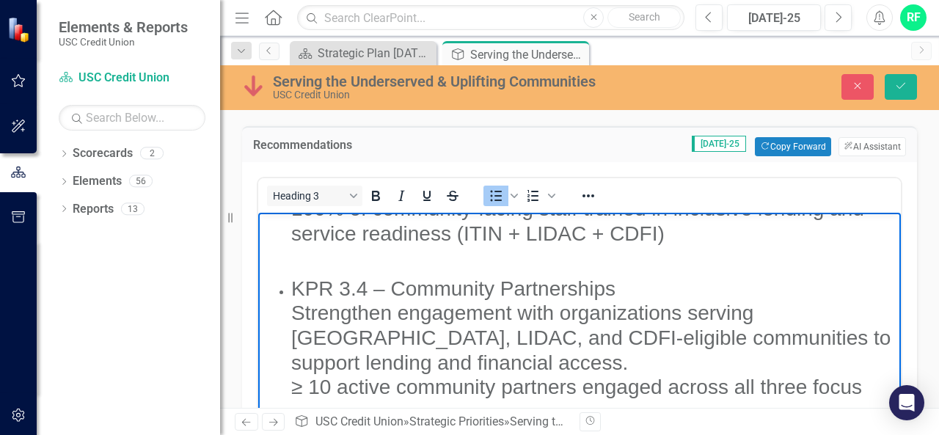
click at [393, 286] on h3 "KPR 3.4 – Community Partnerships Strengthen engagement with organizations servi…" at bounding box center [594, 350] width 606 height 148
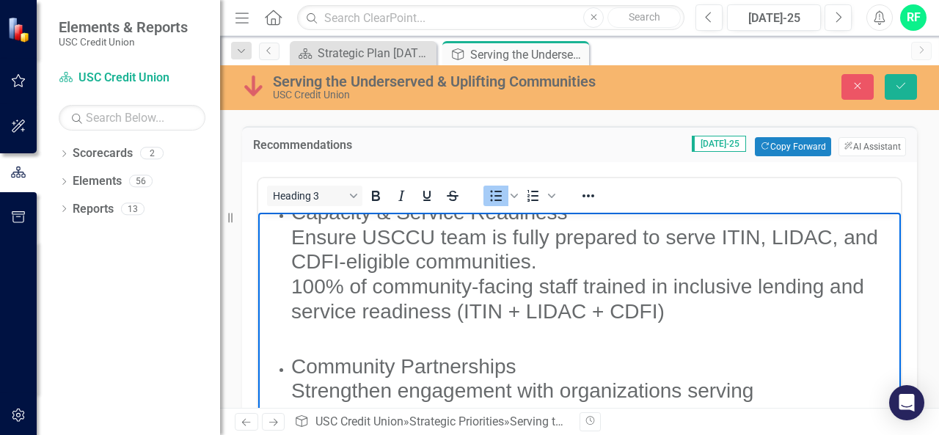
scroll to position [359, 0]
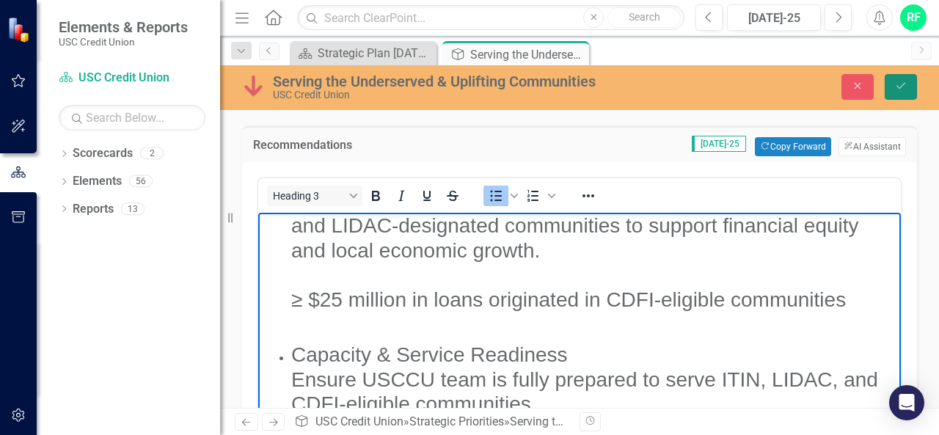
click at [900, 87] on icon "Save" at bounding box center [900, 86] width 13 height 10
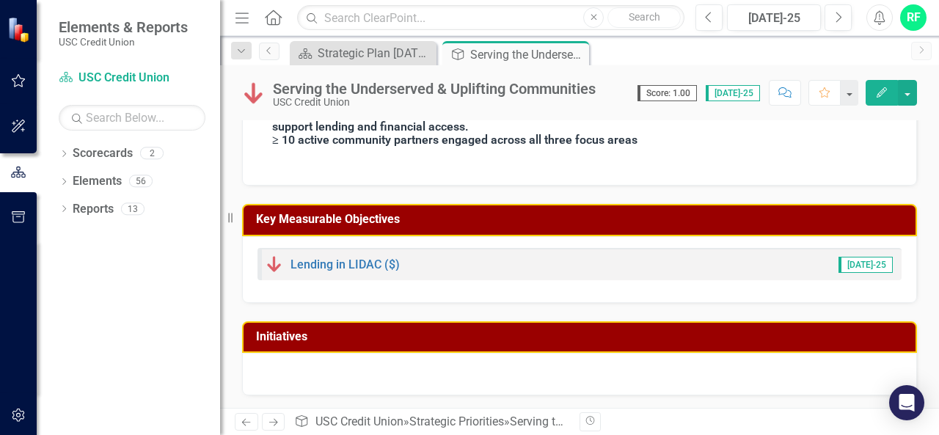
scroll to position [519, 0]
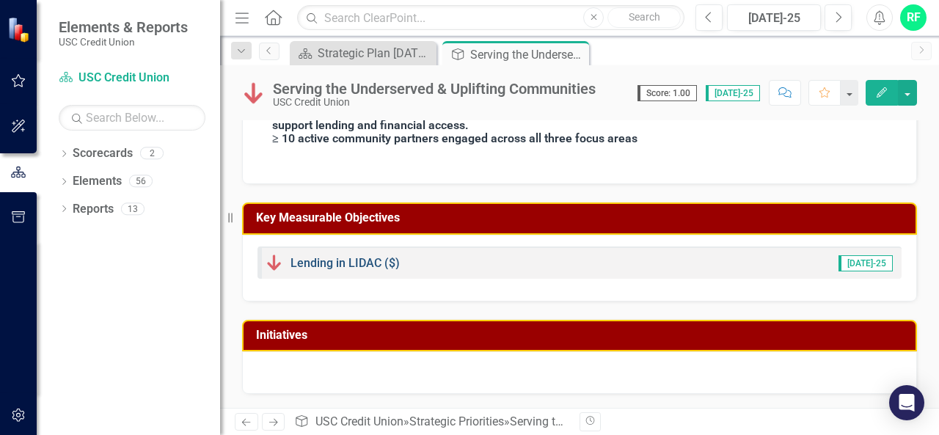
click at [348, 265] on link "Lending in LIDAC ($)" at bounding box center [344, 263] width 109 height 14
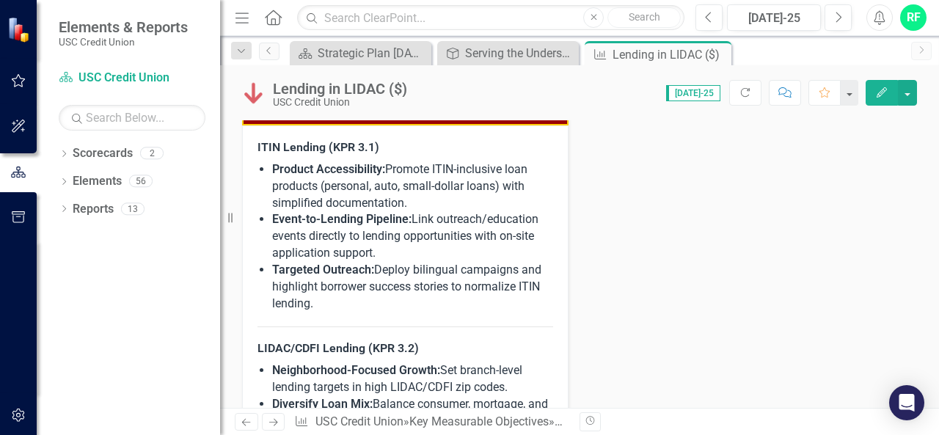
scroll to position [1246, 0]
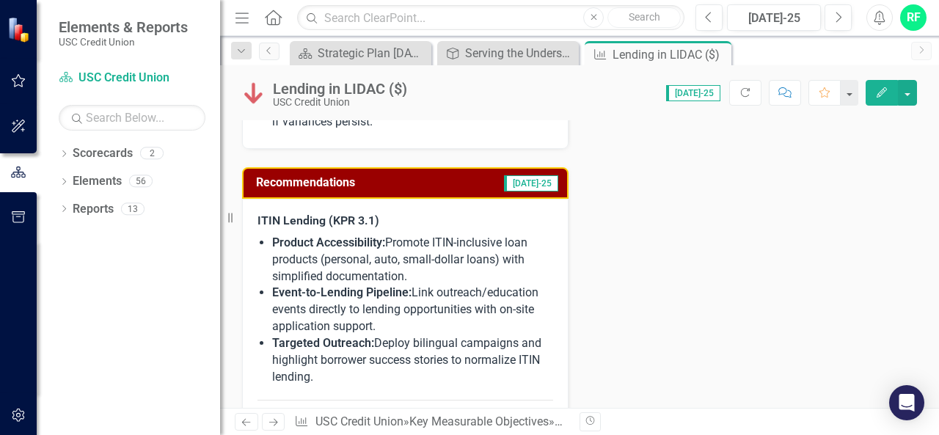
click at [399, 176] on h3 "Recommendations" at bounding box center [353, 182] width 194 height 13
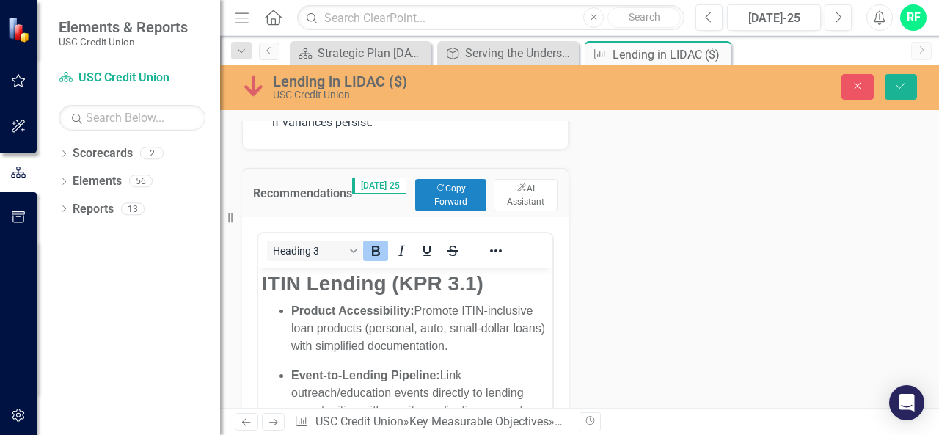
scroll to position [0, 0]
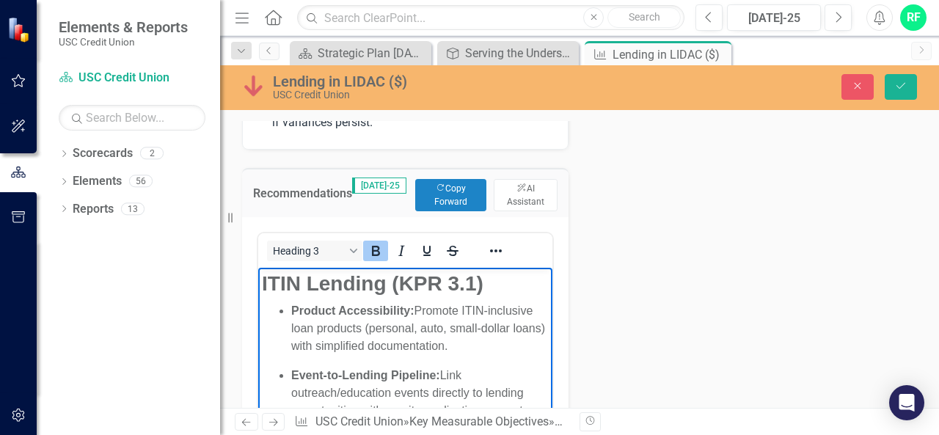
drag, startPoint x: 491, startPoint y: 282, endPoint x: 534, endPoint y: 311, distance: 51.2
click at [491, 282] on h3 "ITIN Lending (KPR 3.1)" at bounding box center [405, 283] width 287 height 25
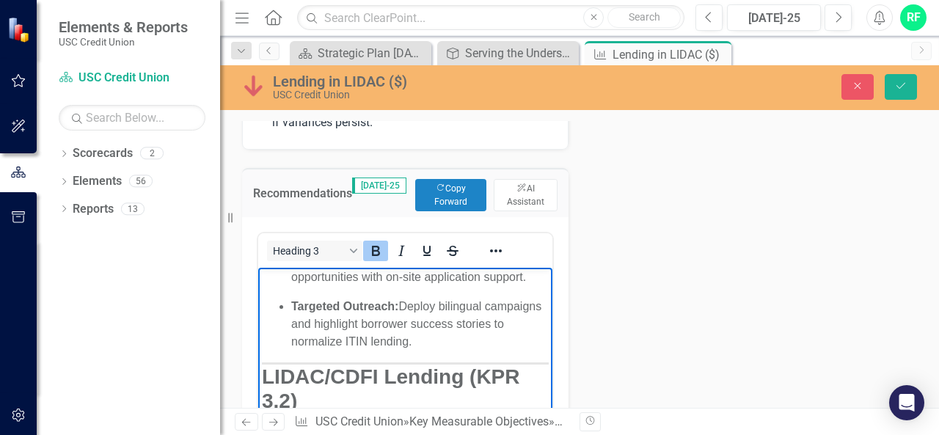
scroll to position [220, 0]
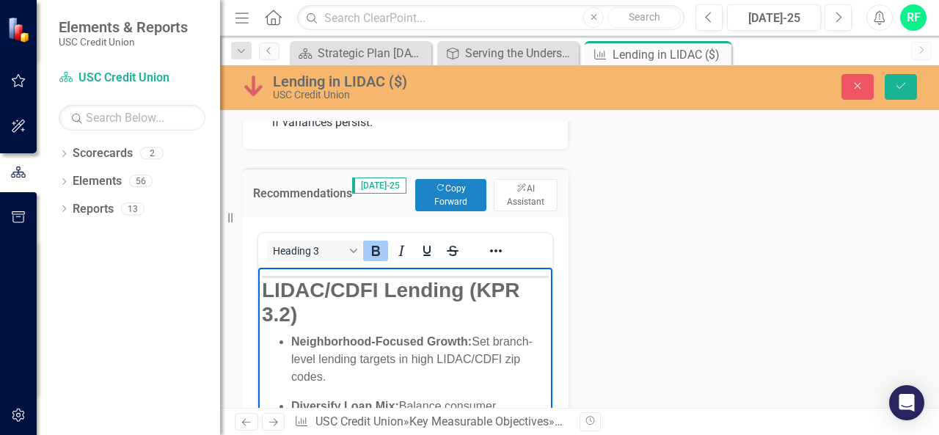
click at [308, 319] on h3 "LIDAC/CDFI Lending (KPR 3.2)" at bounding box center [405, 302] width 287 height 49
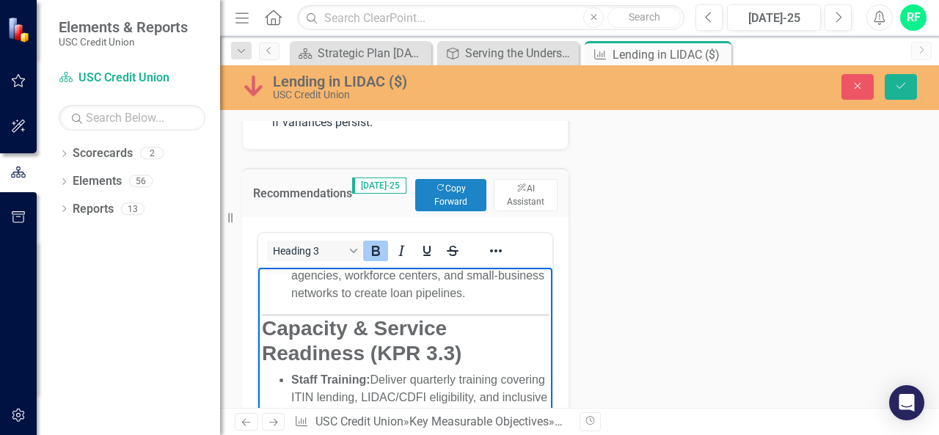
scroll to position [440, 0]
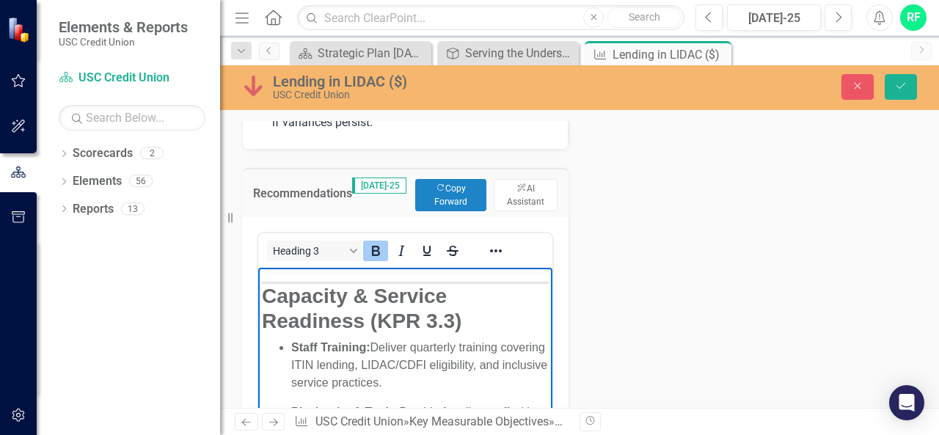
click at [471, 333] on h3 "Capacity & Service Readiness (KPR 3.3)" at bounding box center [405, 308] width 287 height 49
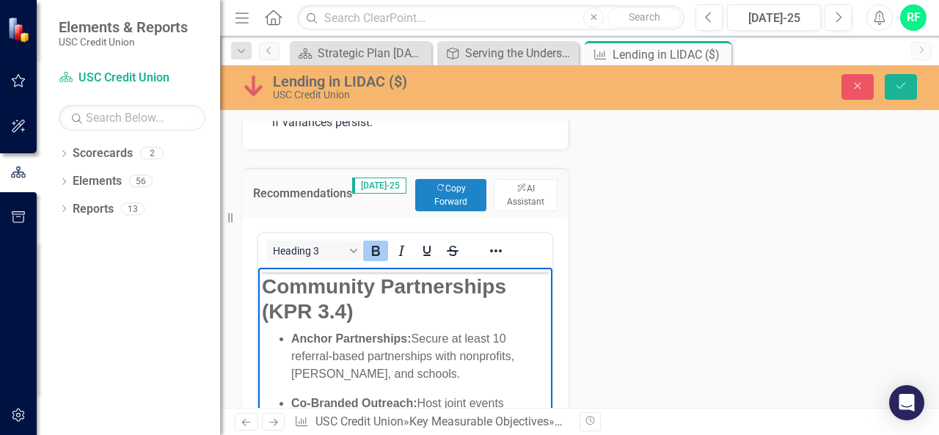
scroll to position [721, 0]
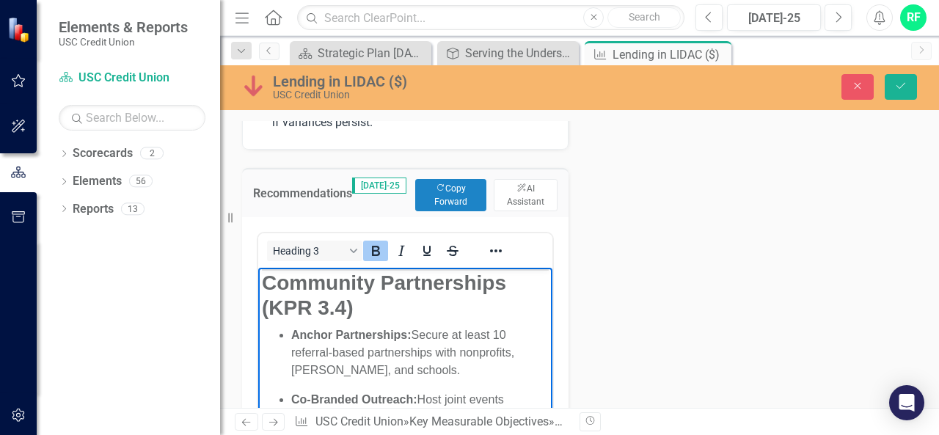
click at [356, 309] on h3 "Community Partnerships (KPR 3.4)" at bounding box center [405, 295] width 287 height 49
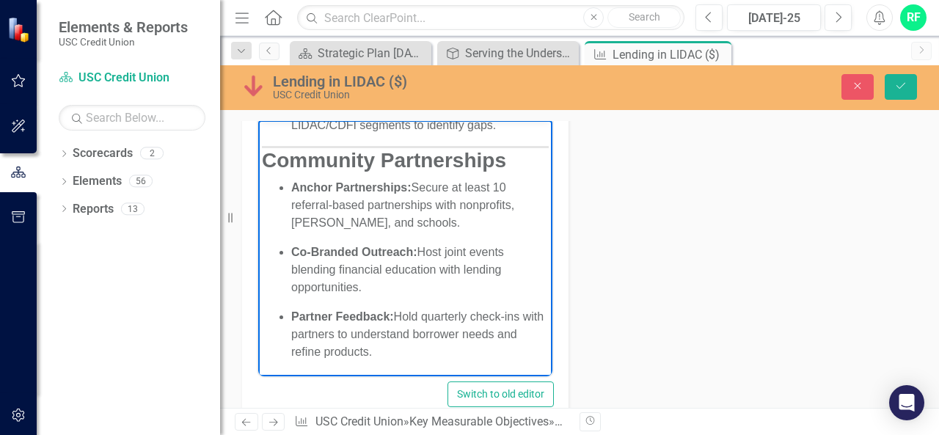
scroll to position [1393, 0]
click at [902, 85] on icon "submit" at bounding box center [900, 86] width 9 height 6
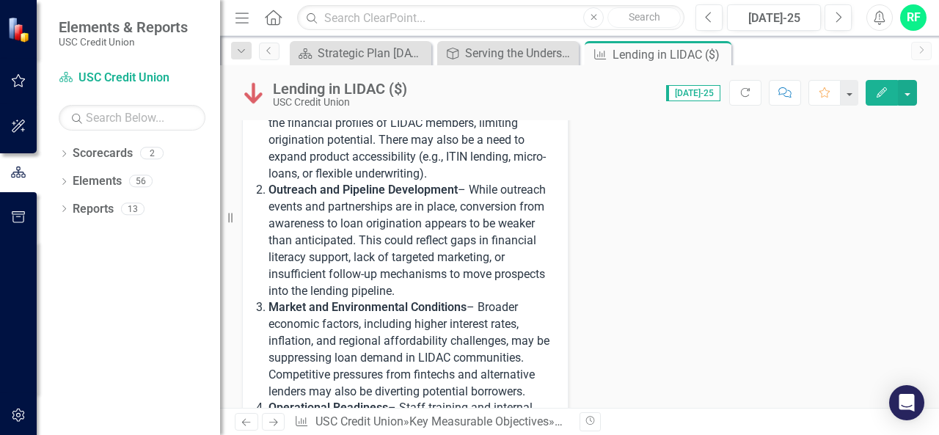
scroll to position [170, 0]
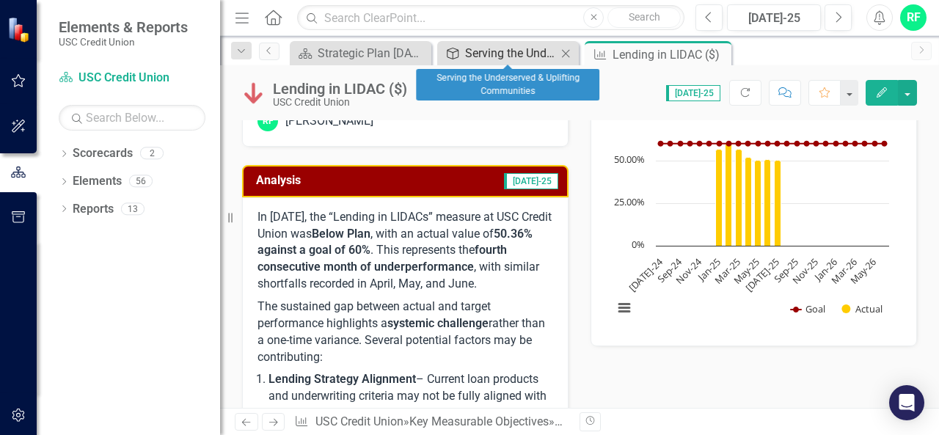
click at [509, 55] on div "Serving the Underserved & Uplifting Communities" at bounding box center [511, 53] width 92 height 18
